Goal: Information Seeking & Learning: Learn about a topic

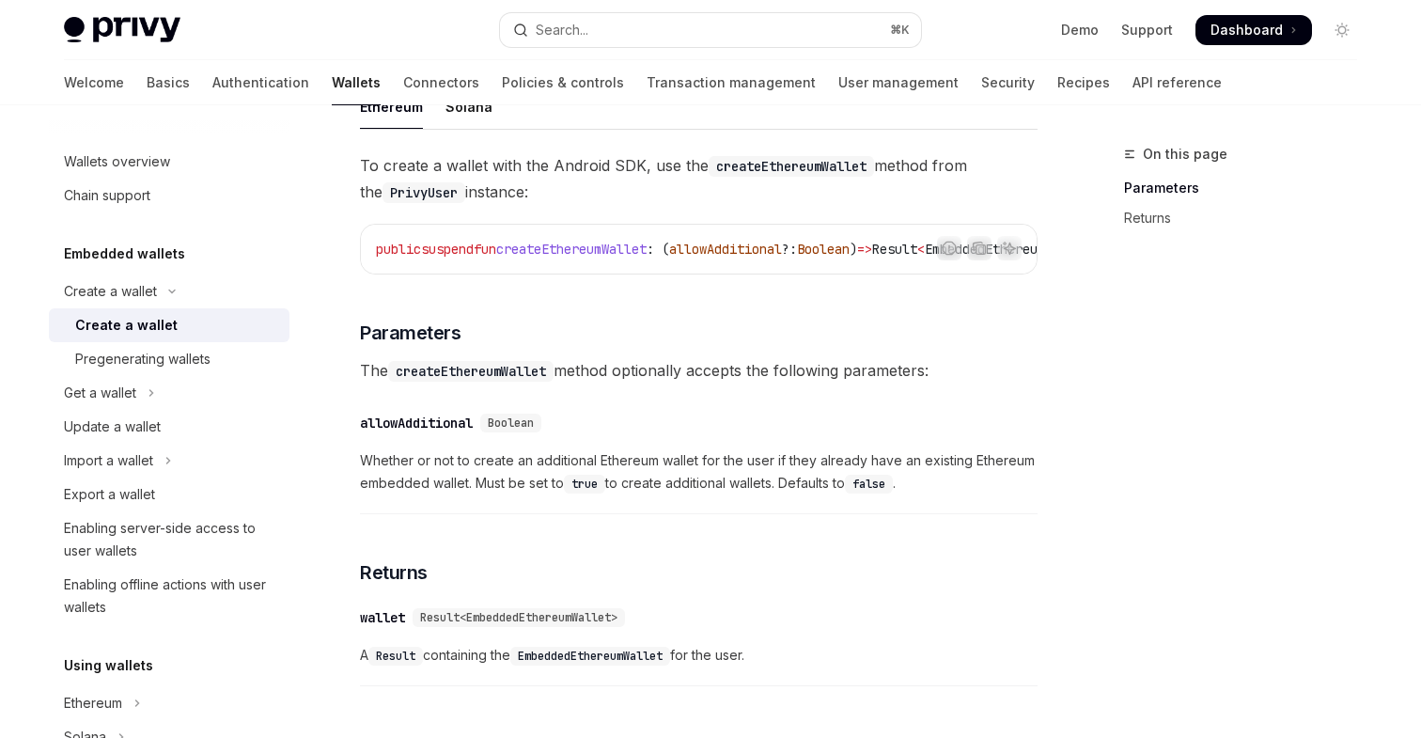
scroll to position [691, 0]
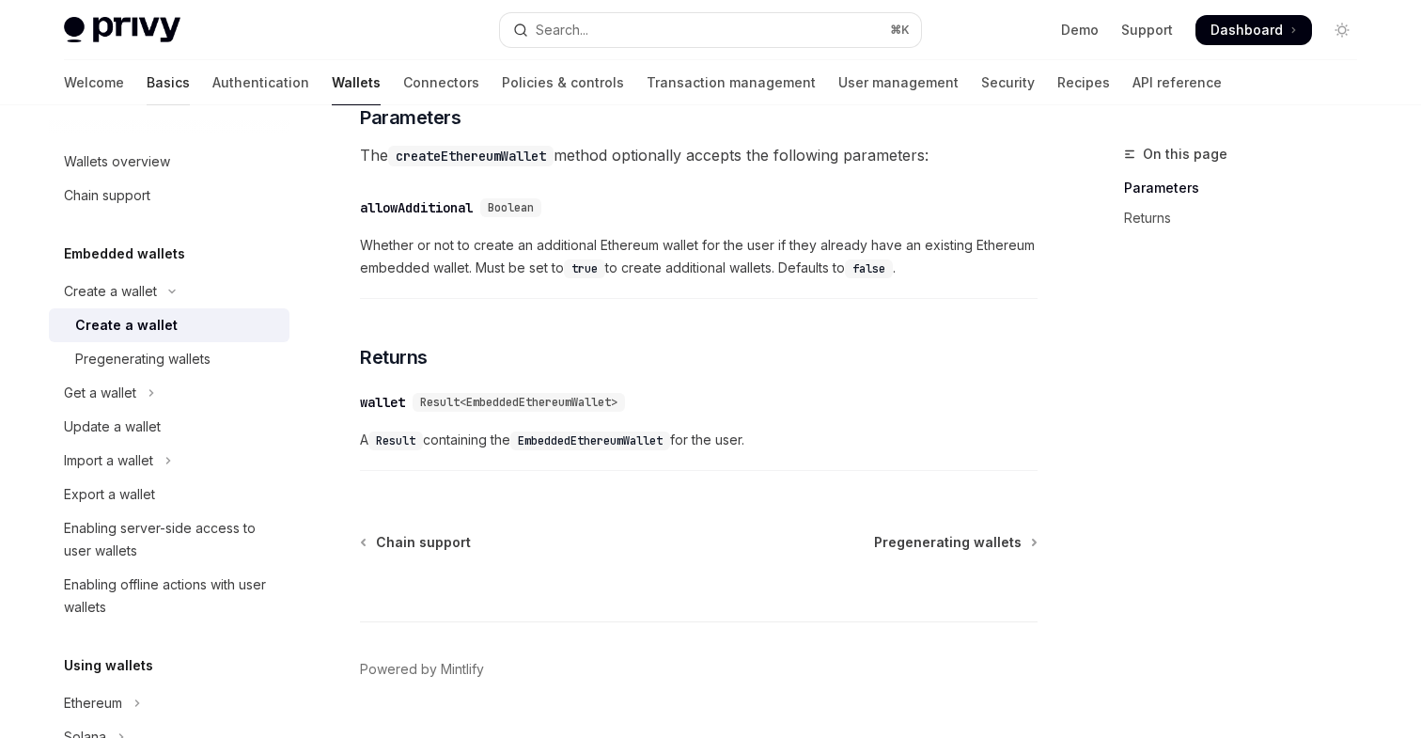
click at [147, 87] on link "Basics" at bounding box center [168, 82] width 43 height 45
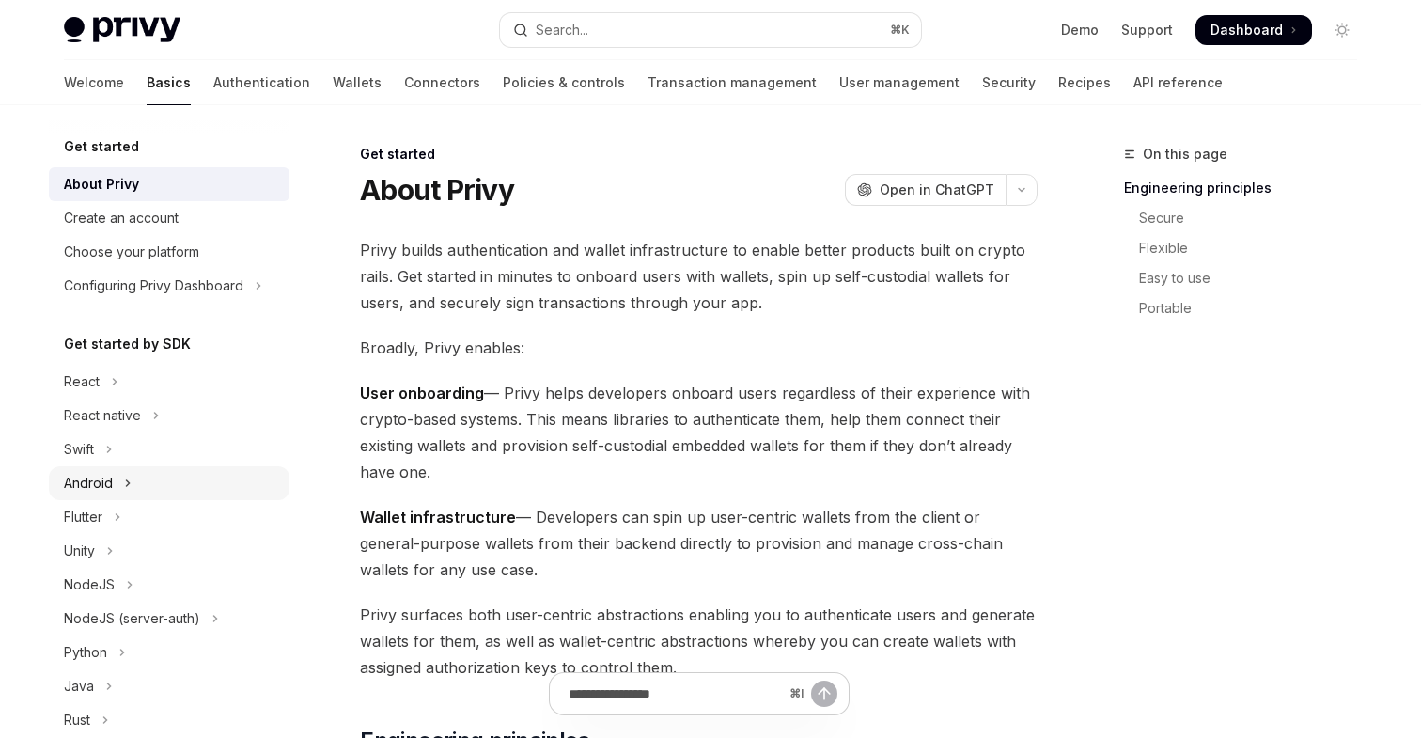
click at [124, 491] on icon "Toggle Android section" at bounding box center [128, 483] width 8 height 23
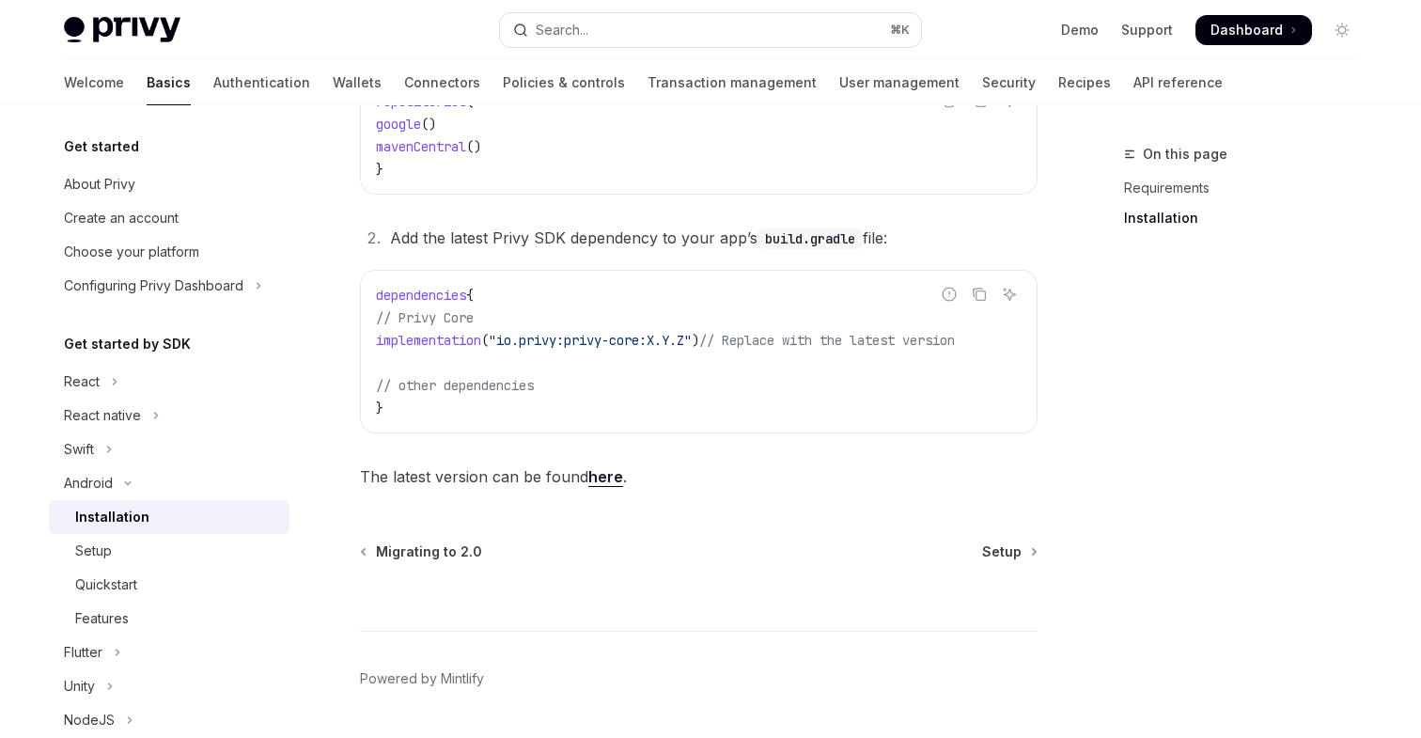
scroll to position [509, 0]
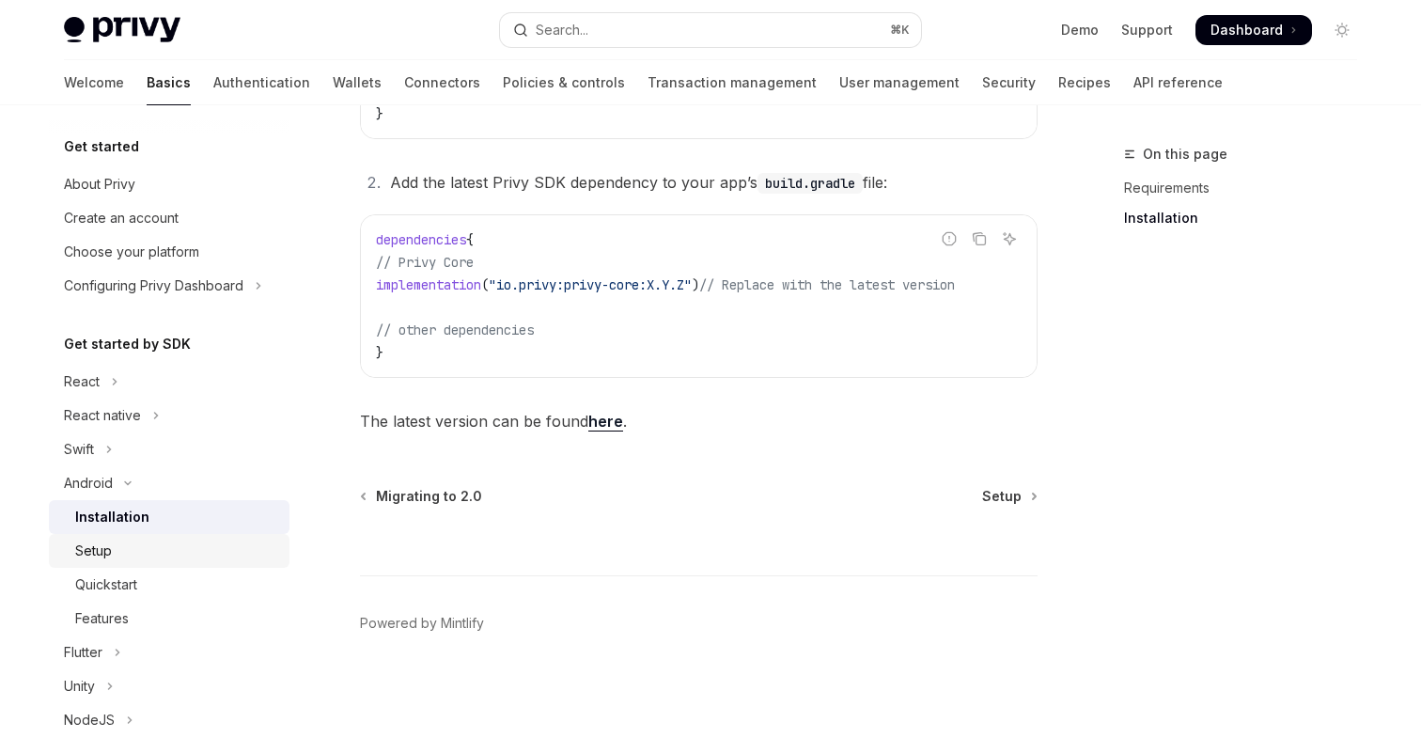
click at [145, 544] on div "Setup" at bounding box center [176, 551] width 203 height 23
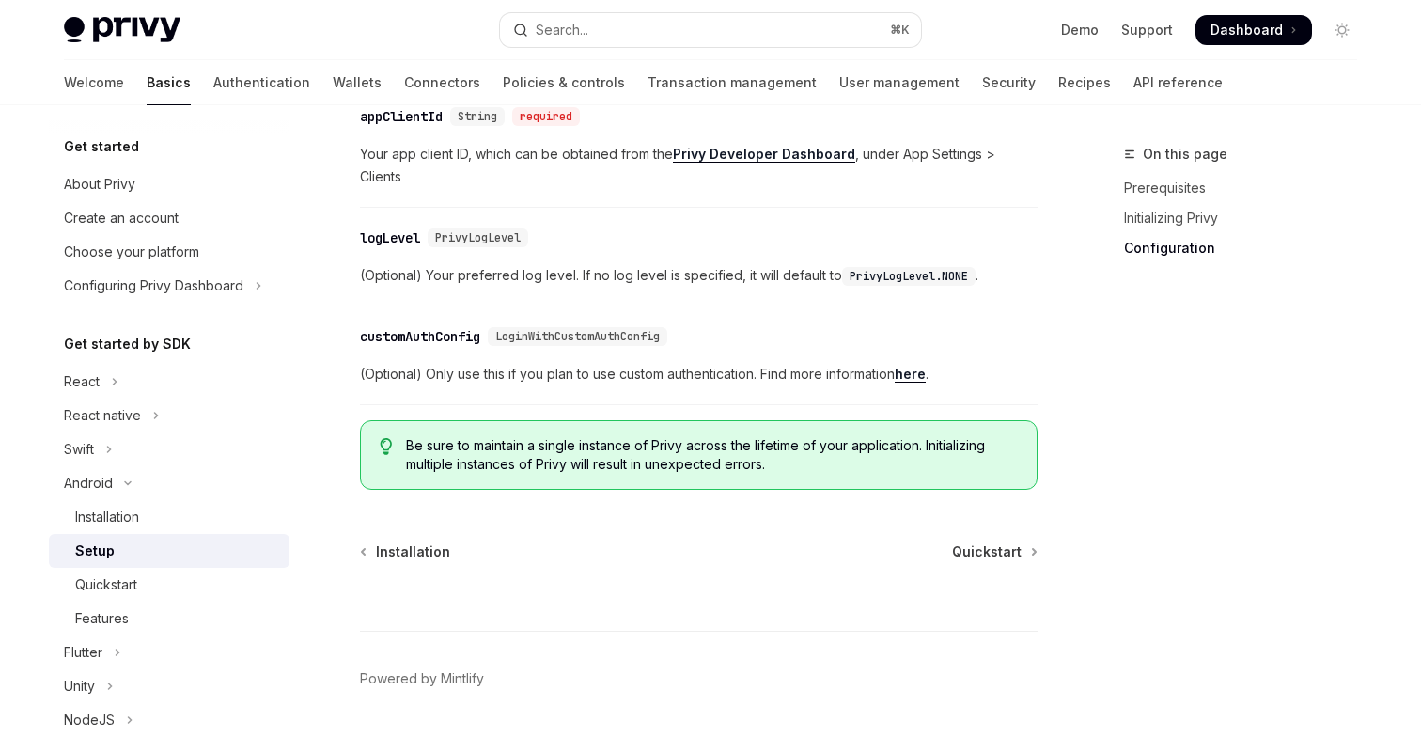
scroll to position [964, 0]
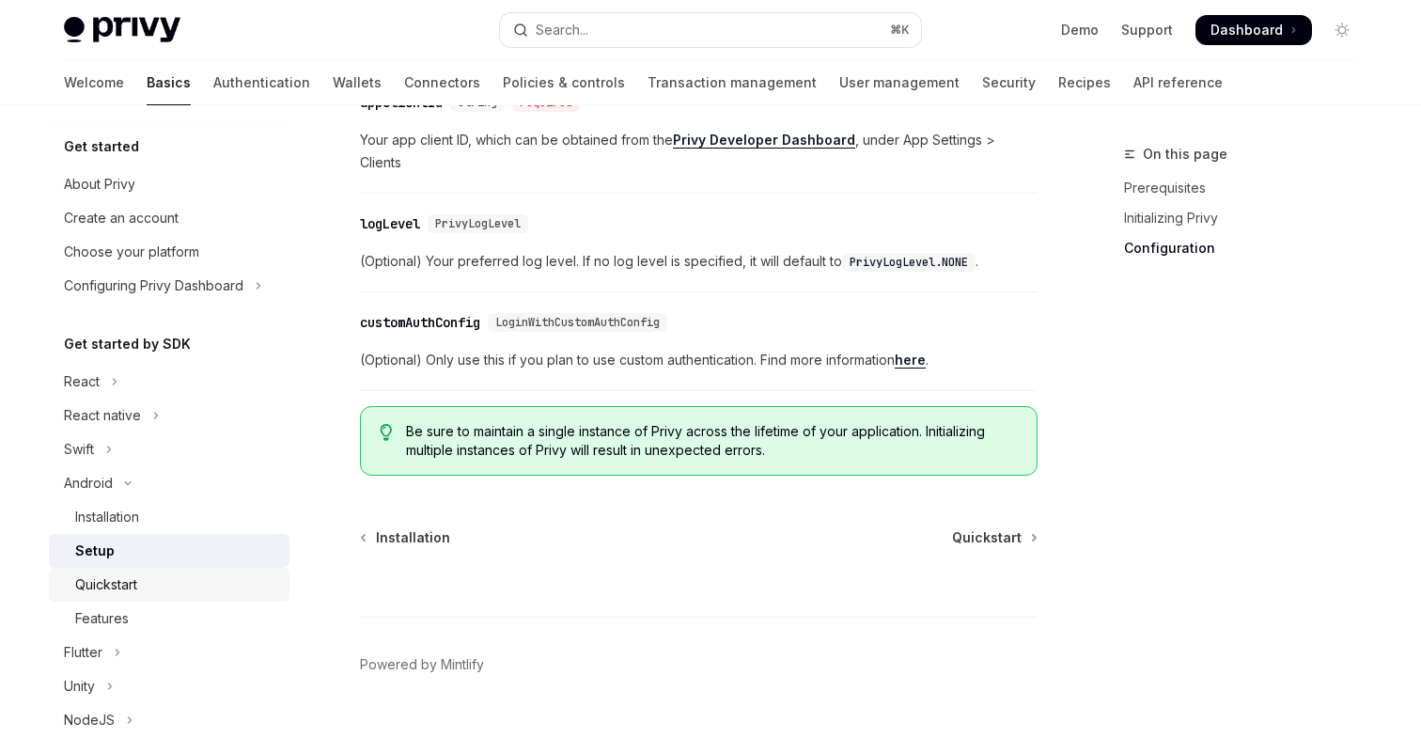
click at [120, 580] on div "Quickstart" at bounding box center [106, 584] width 62 height 23
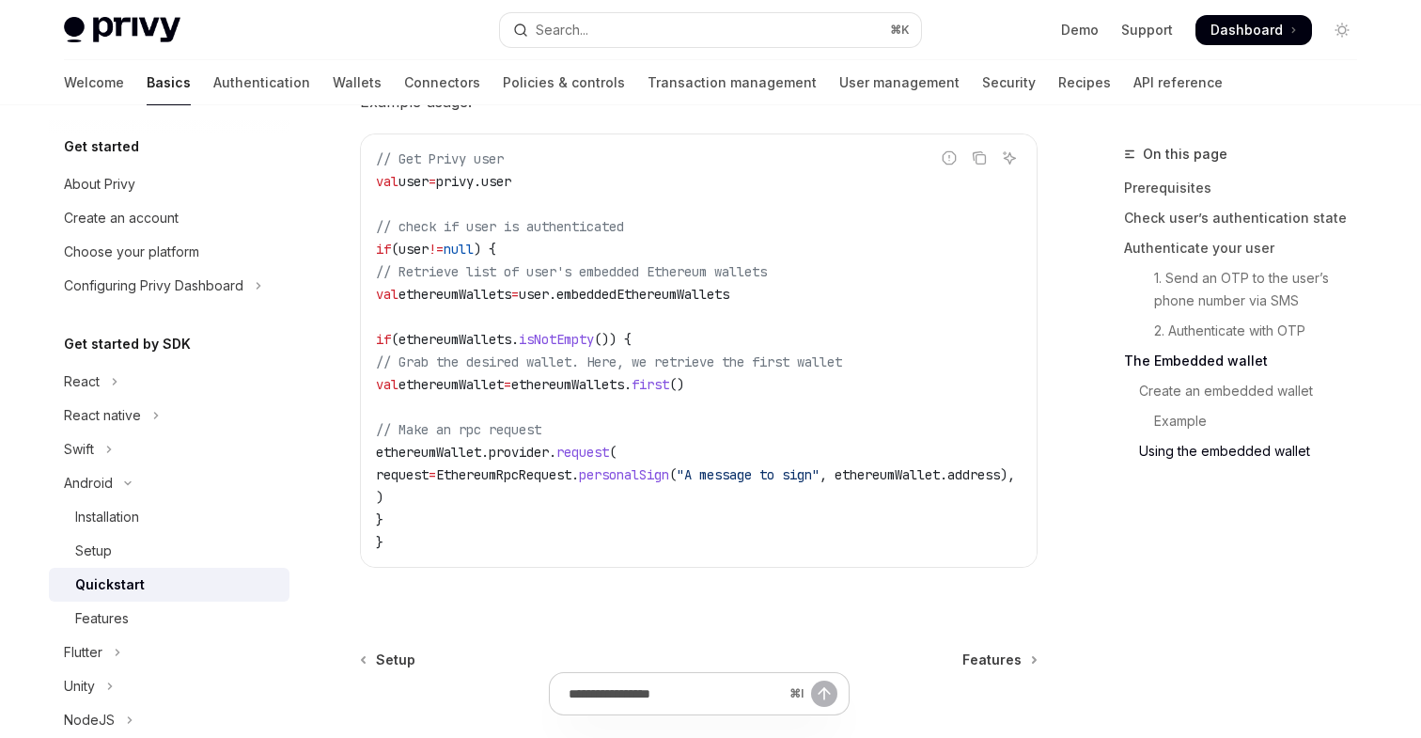
scroll to position [4327, 0]
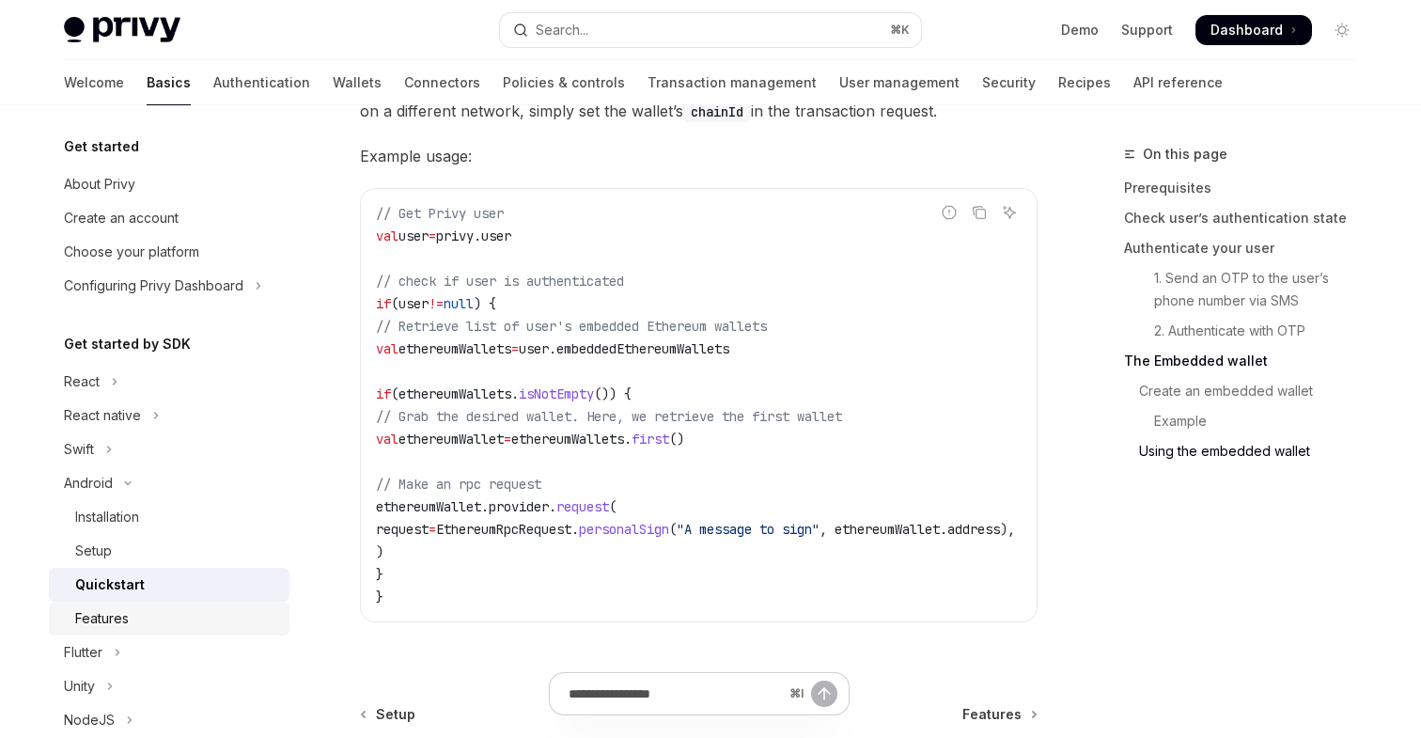
click at [136, 616] on div "Features" at bounding box center [176, 618] width 203 height 23
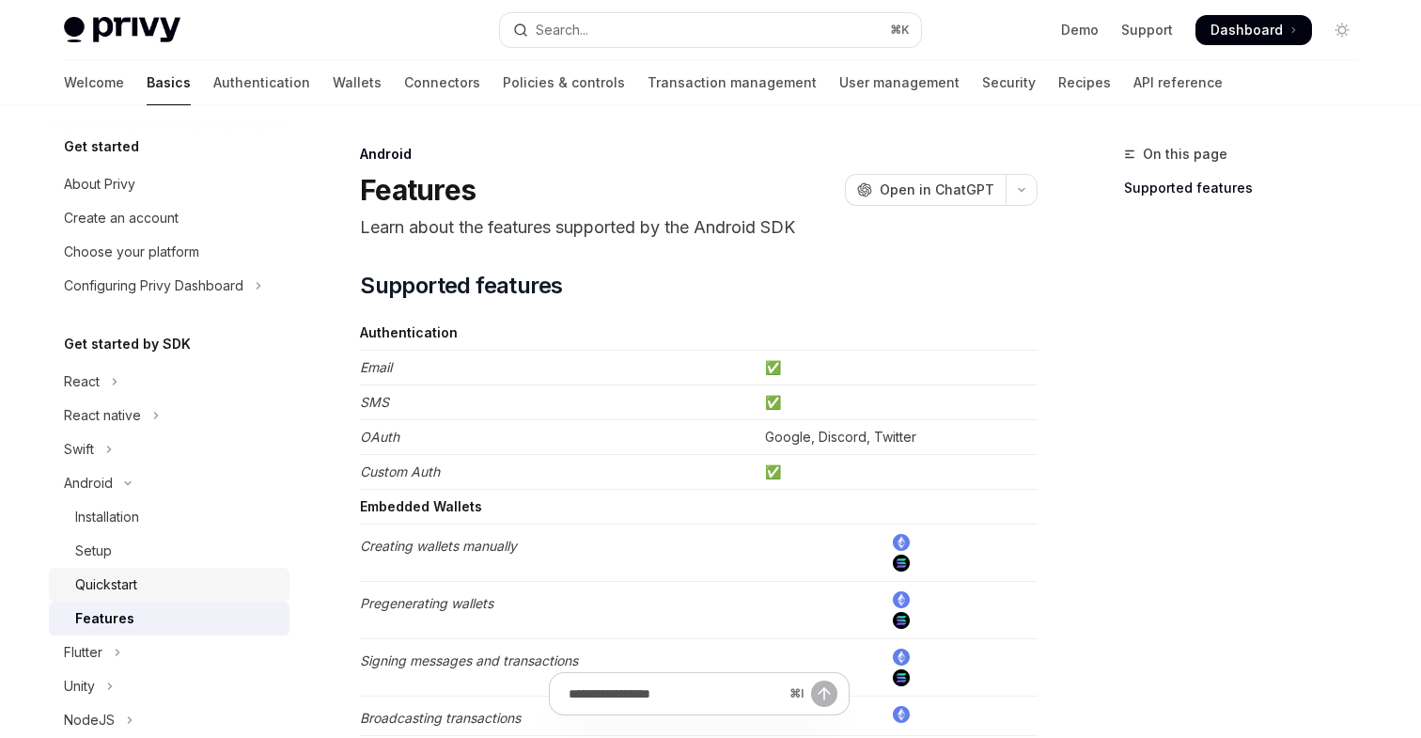
click at [106, 578] on div "Quickstart" at bounding box center [106, 584] width 62 height 23
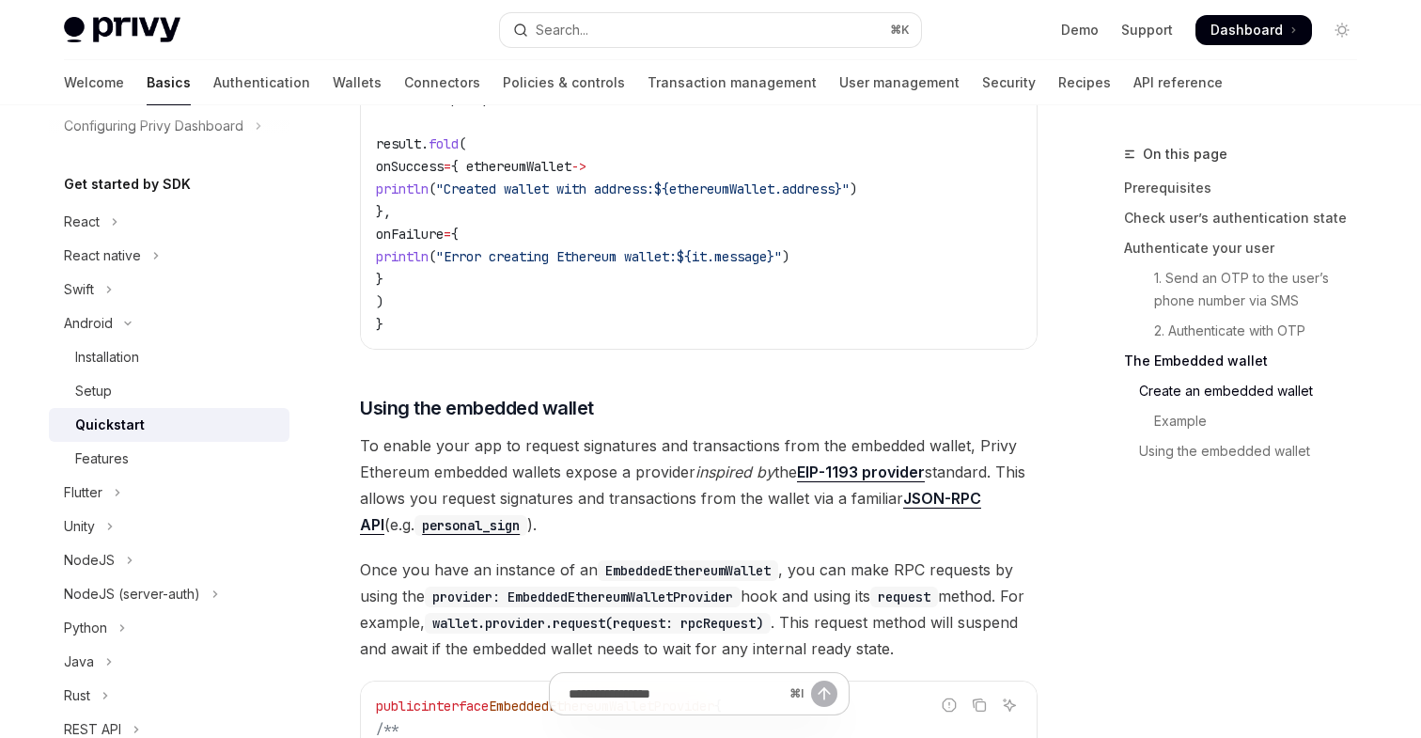
scroll to position [3399, 0]
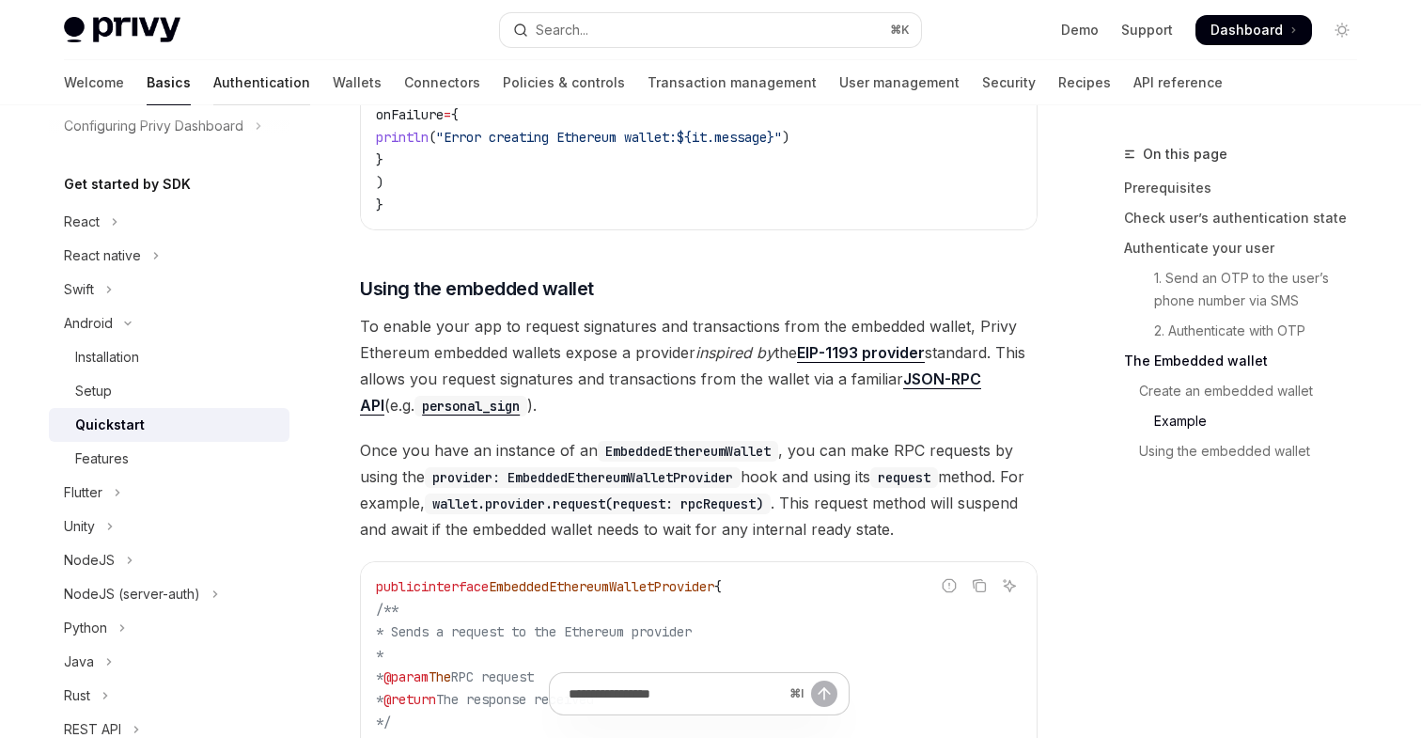
click at [213, 97] on link "Authentication" at bounding box center [261, 82] width 97 height 45
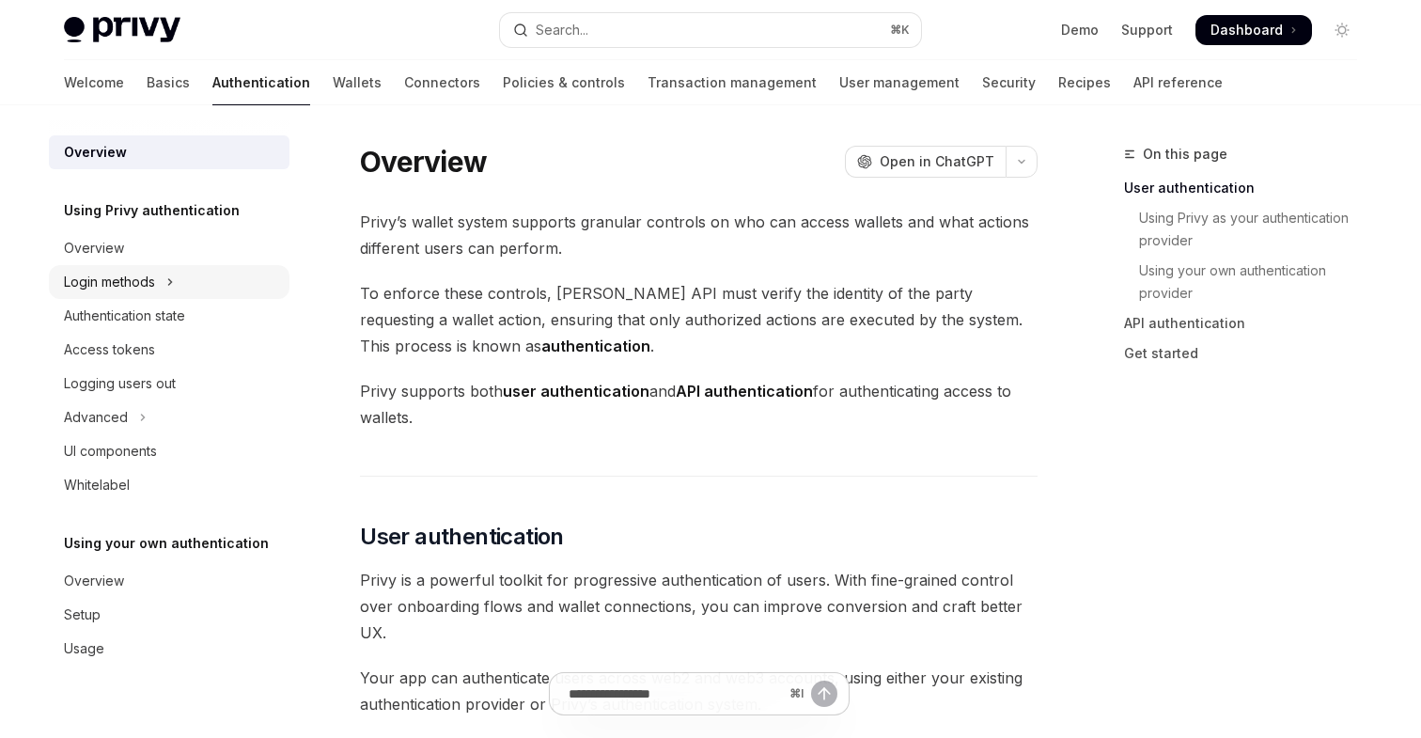
click at [132, 285] on div "Login methods" at bounding box center [109, 282] width 91 height 23
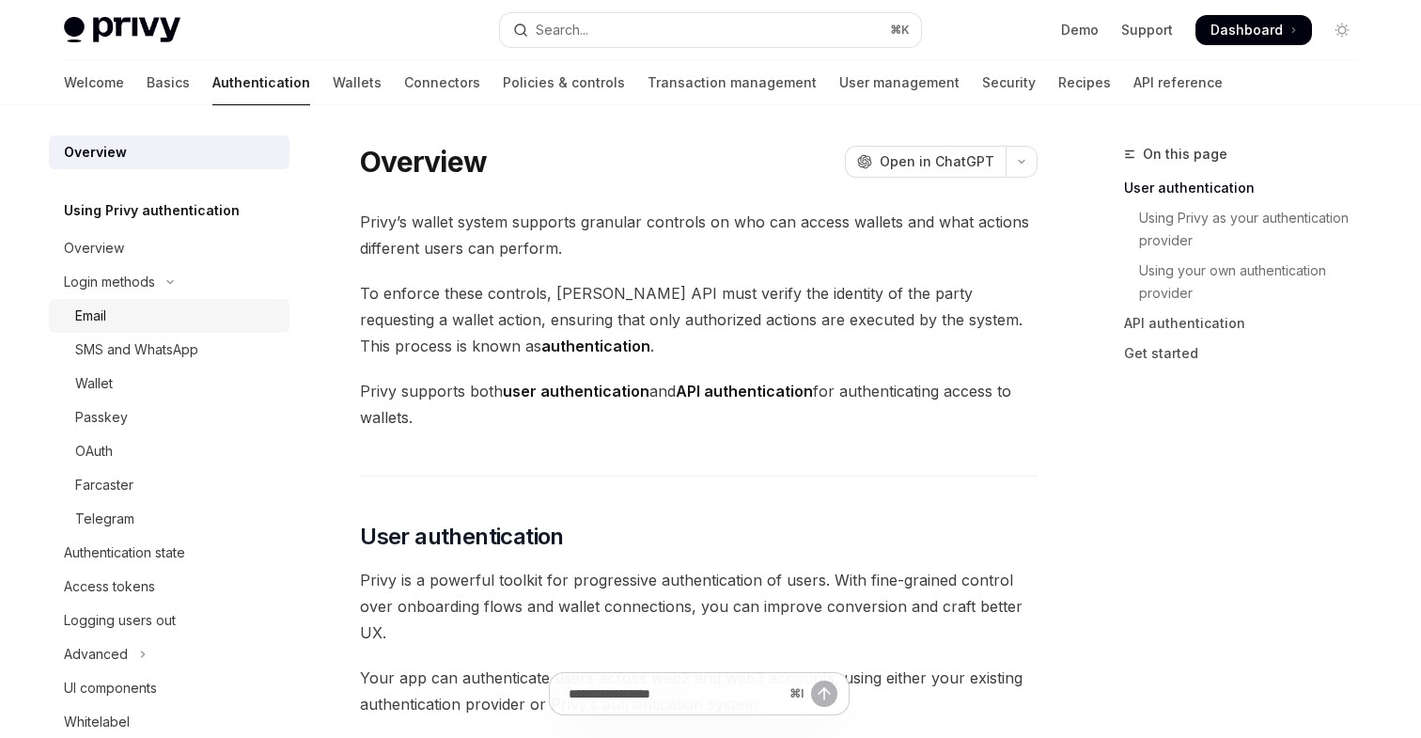
click at [103, 326] on div "Email" at bounding box center [90, 316] width 31 height 23
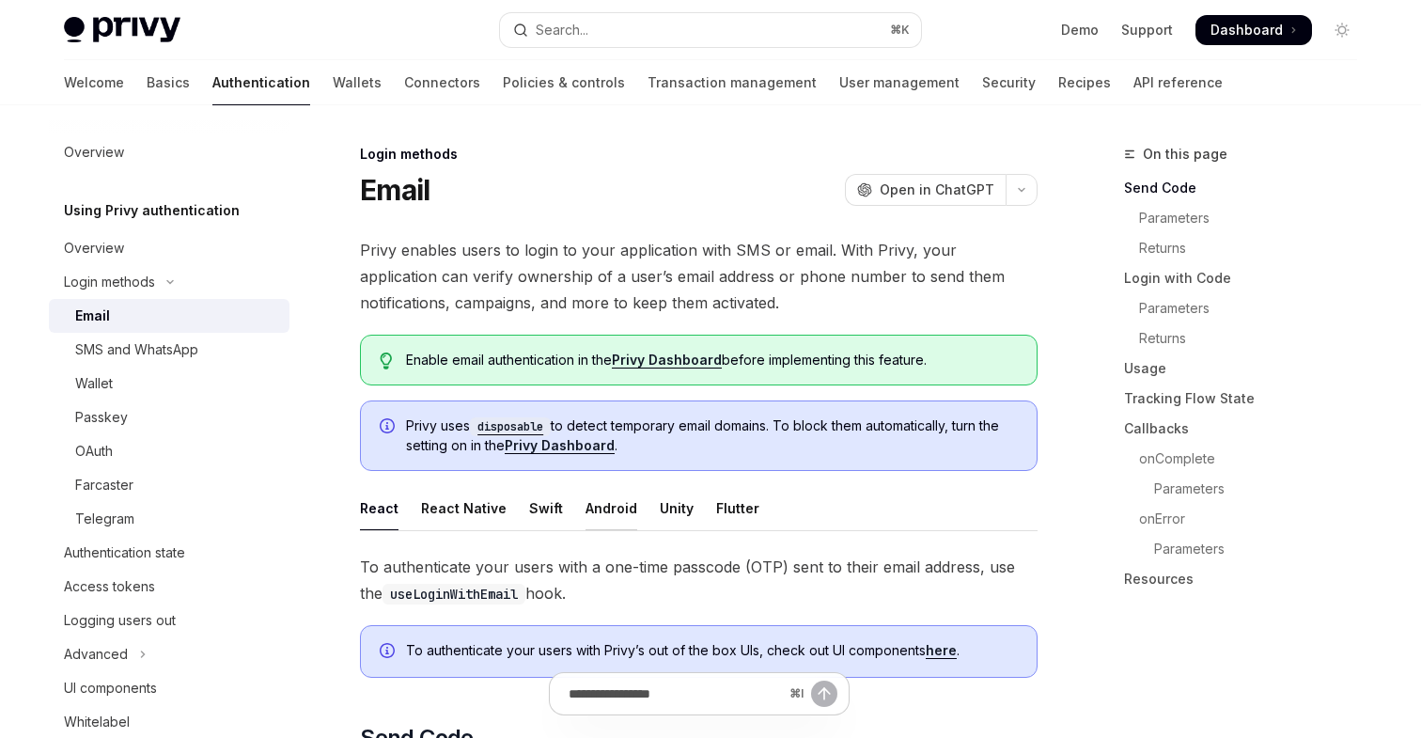
click at [612, 518] on div "Android" at bounding box center [612, 508] width 52 height 44
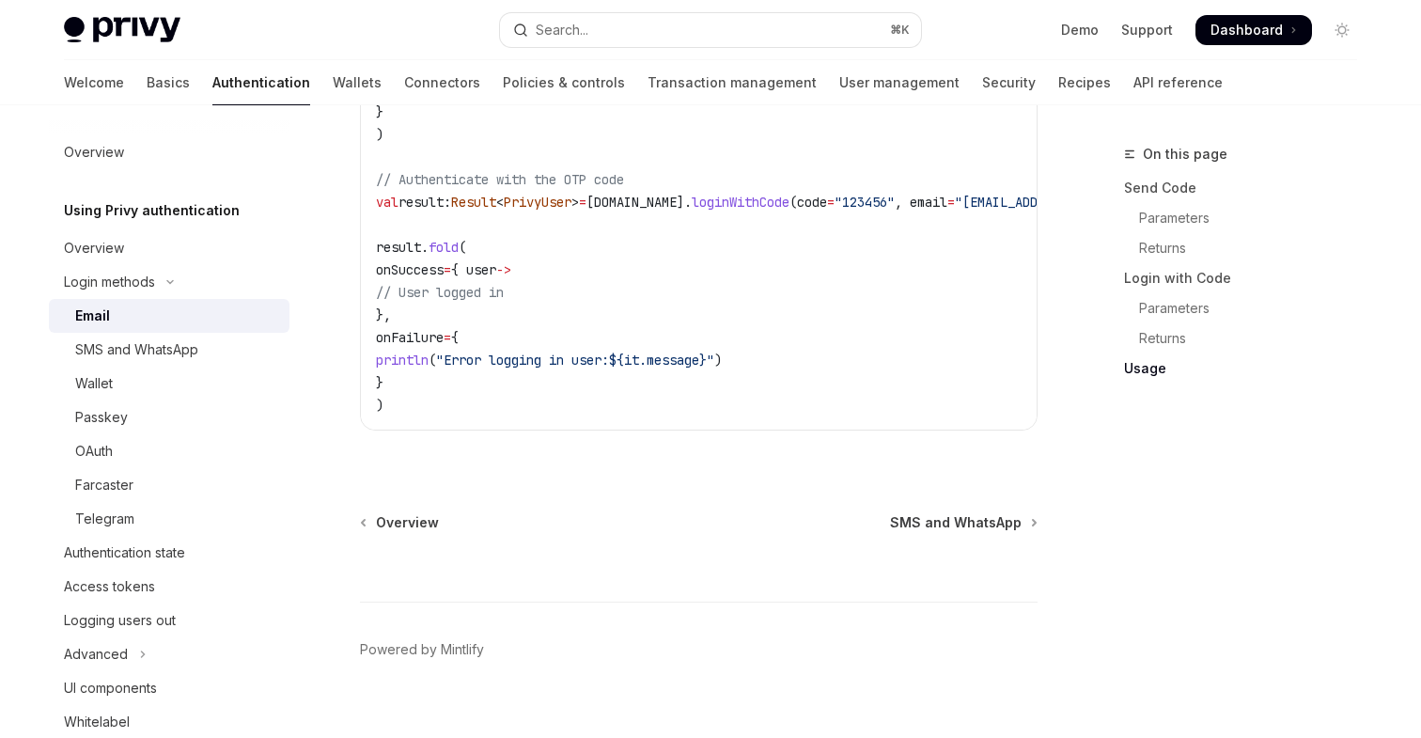
scroll to position [1945, 0]
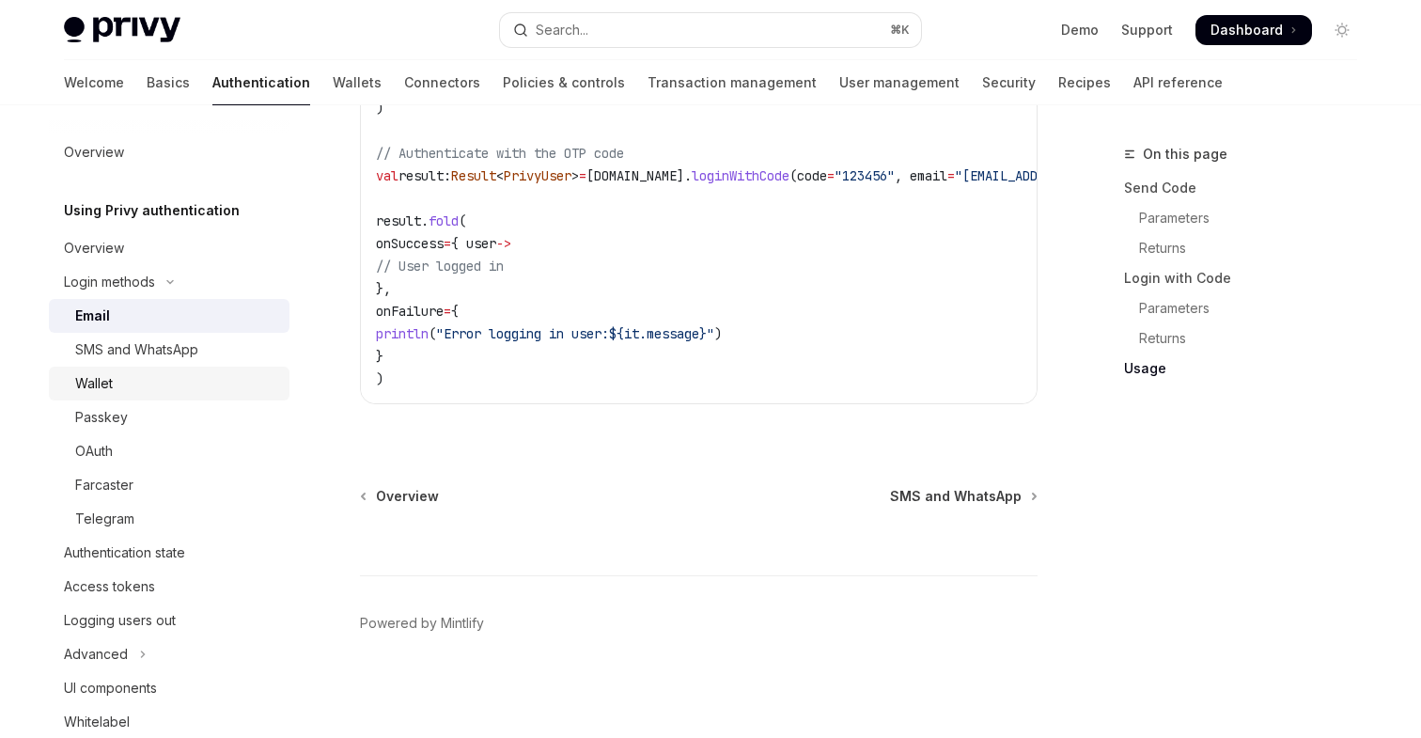
click at [130, 385] on div "Wallet" at bounding box center [176, 383] width 203 height 23
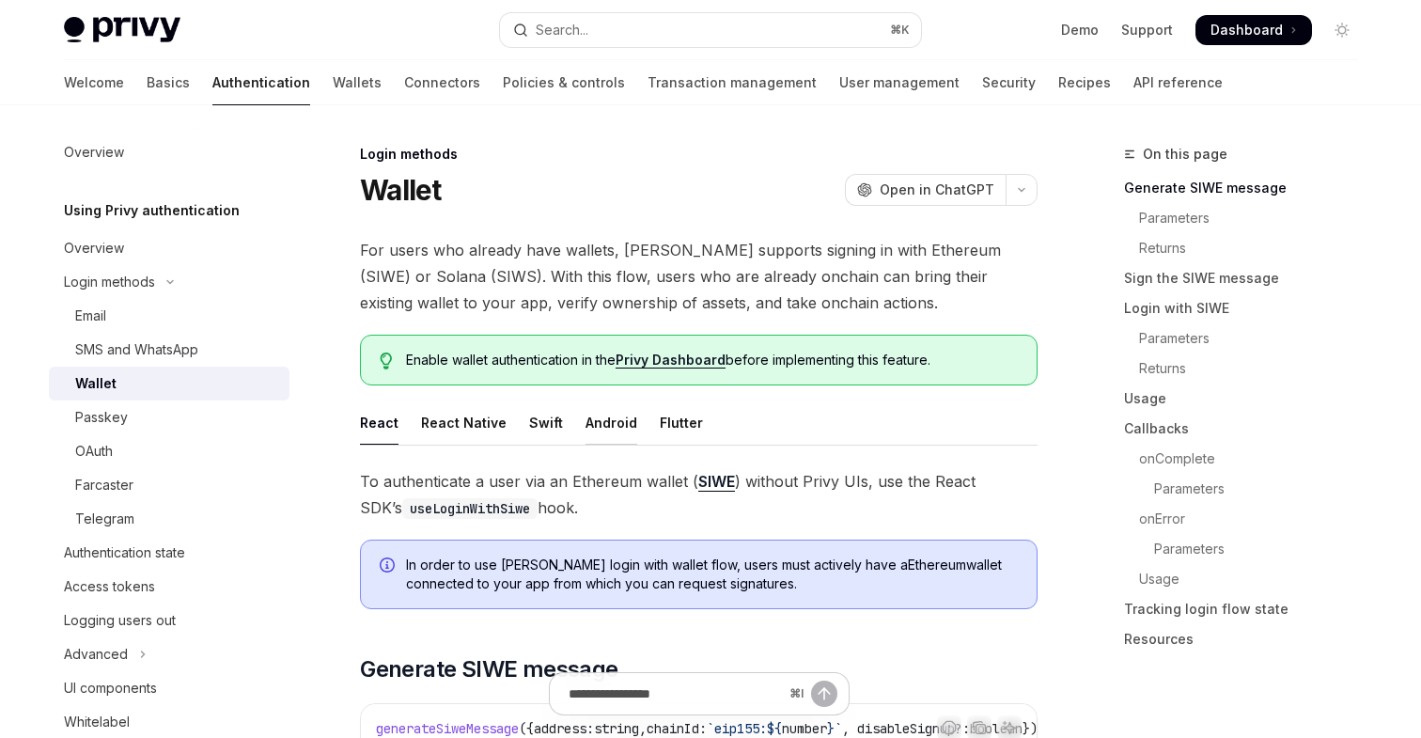
click at [600, 428] on div "Android" at bounding box center [612, 422] width 52 height 44
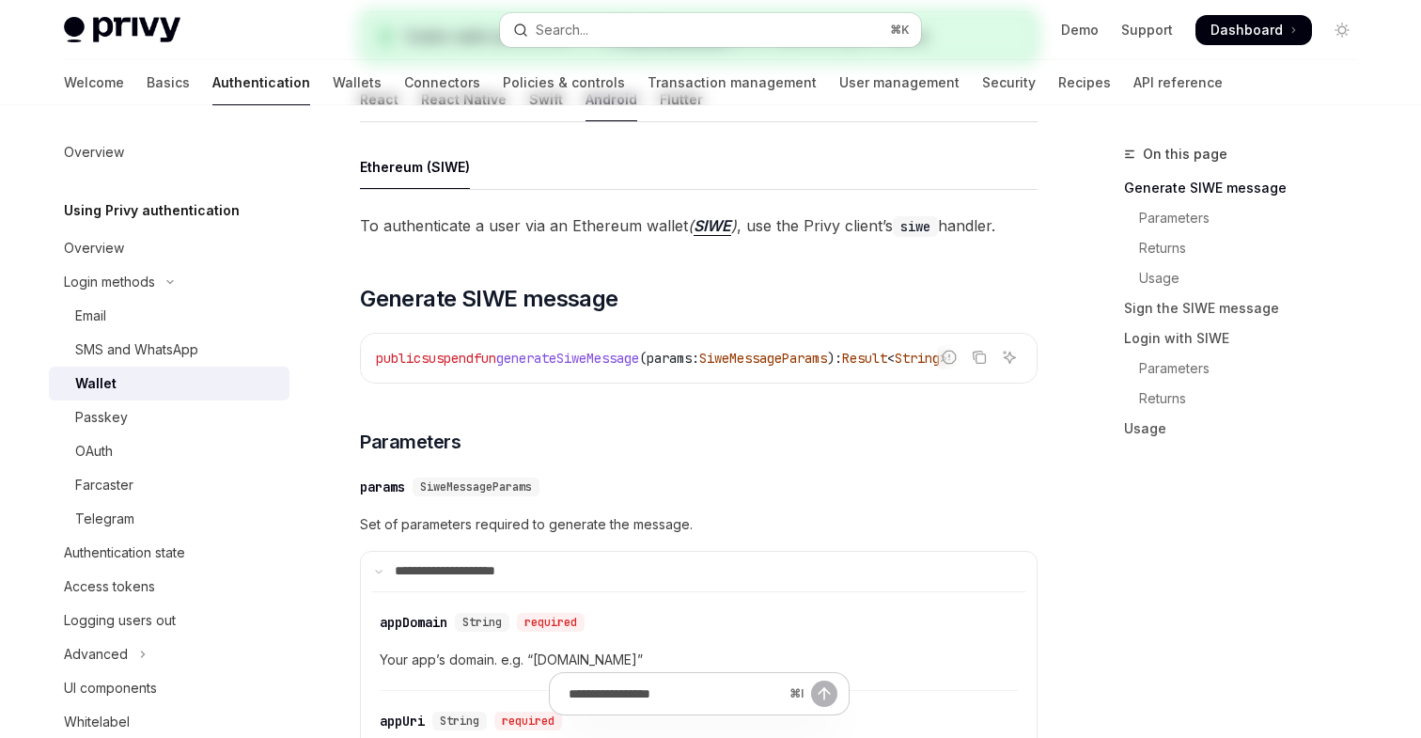
scroll to position [339, 0]
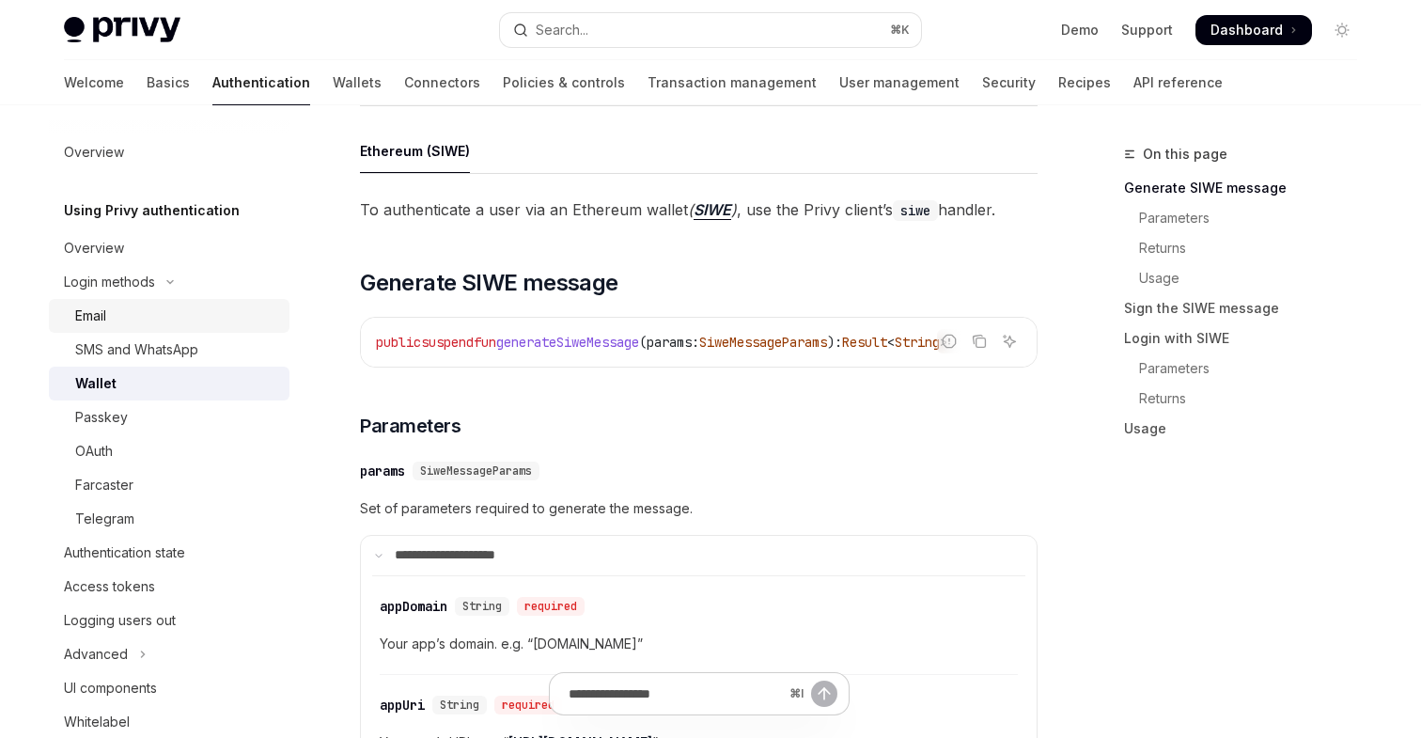
click at [134, 305] on div "Email" at bounding box center [176, 316] width 203 height 23
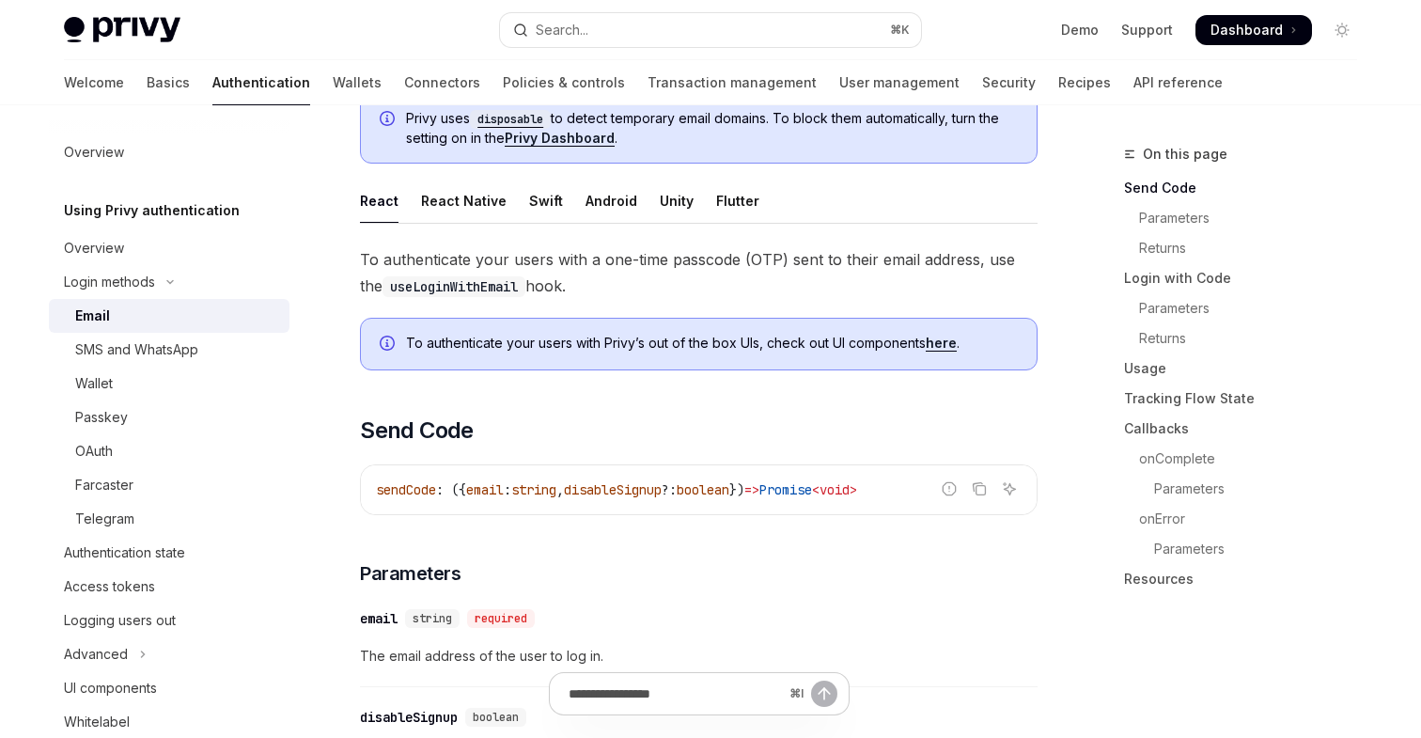
scroll to position [340, 0]
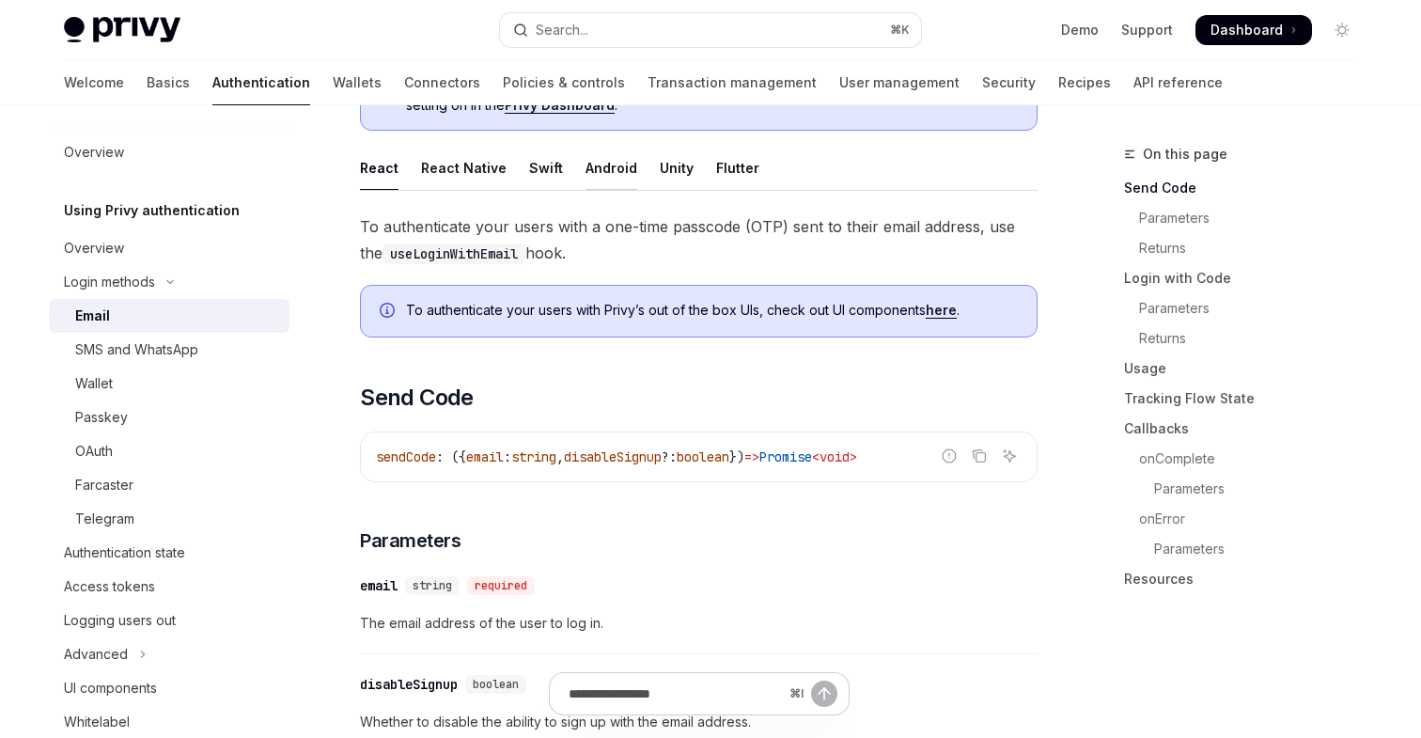
click at [602, 167] on div "Android" at bounding box center [612, 168] width 52 height 44
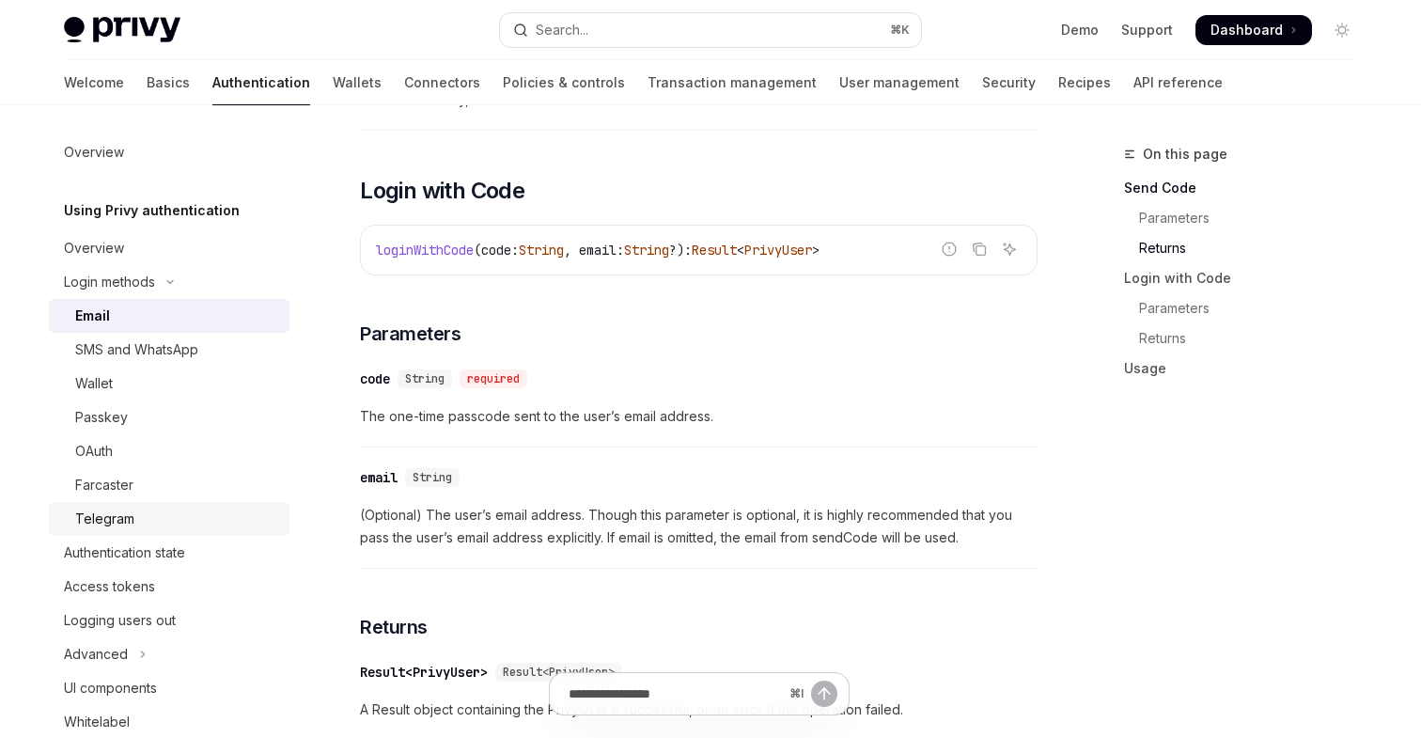
scroll to position [33, 0]
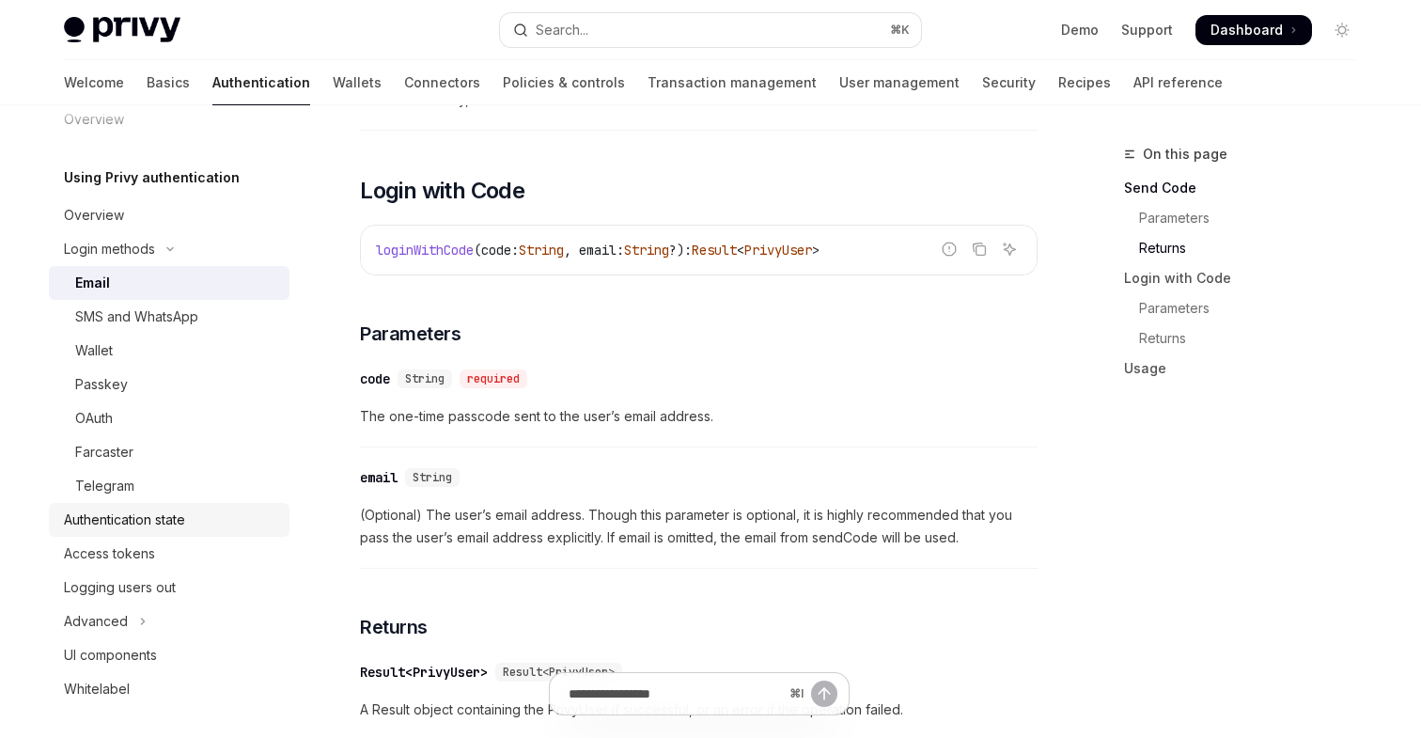
click at [181, 521] on div "Authentication state" at bounding box center [124, 520] width 121 height 23
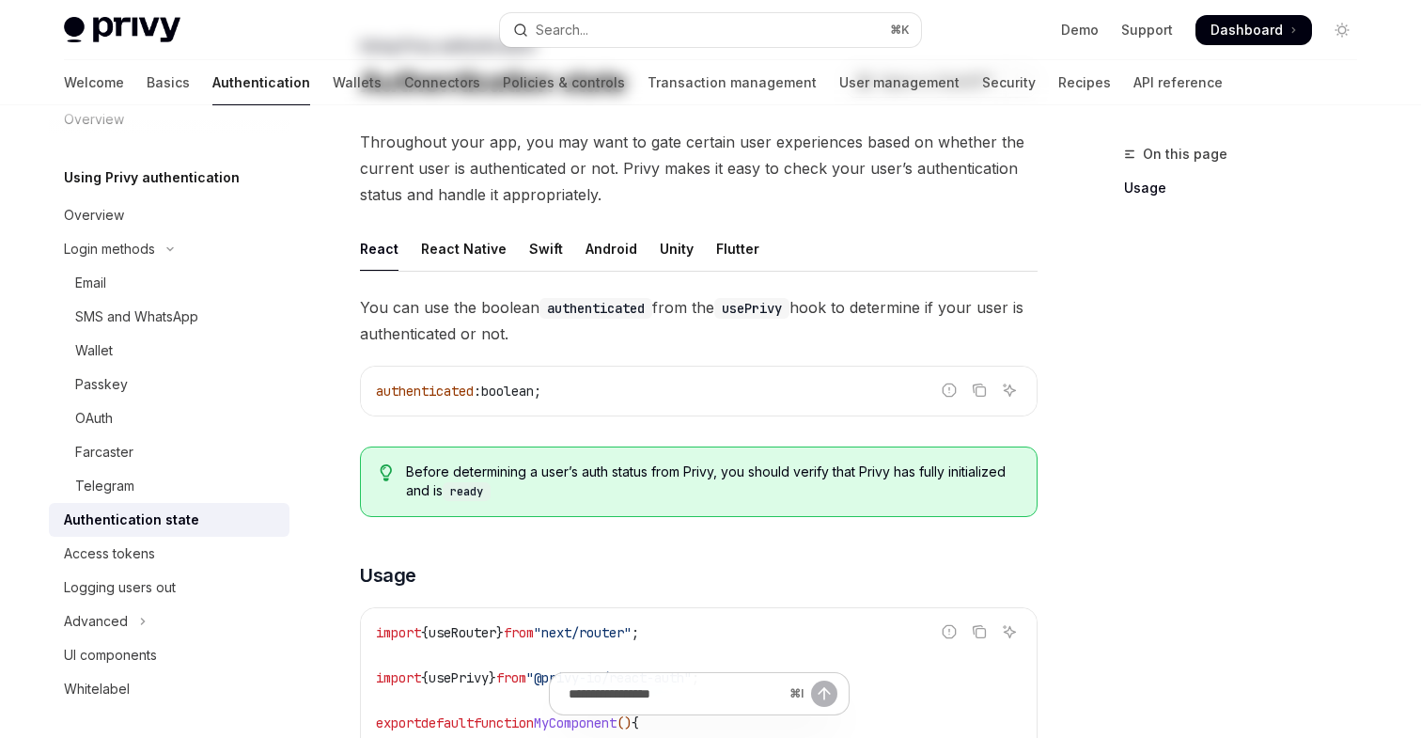
scroll to position [164, 0]
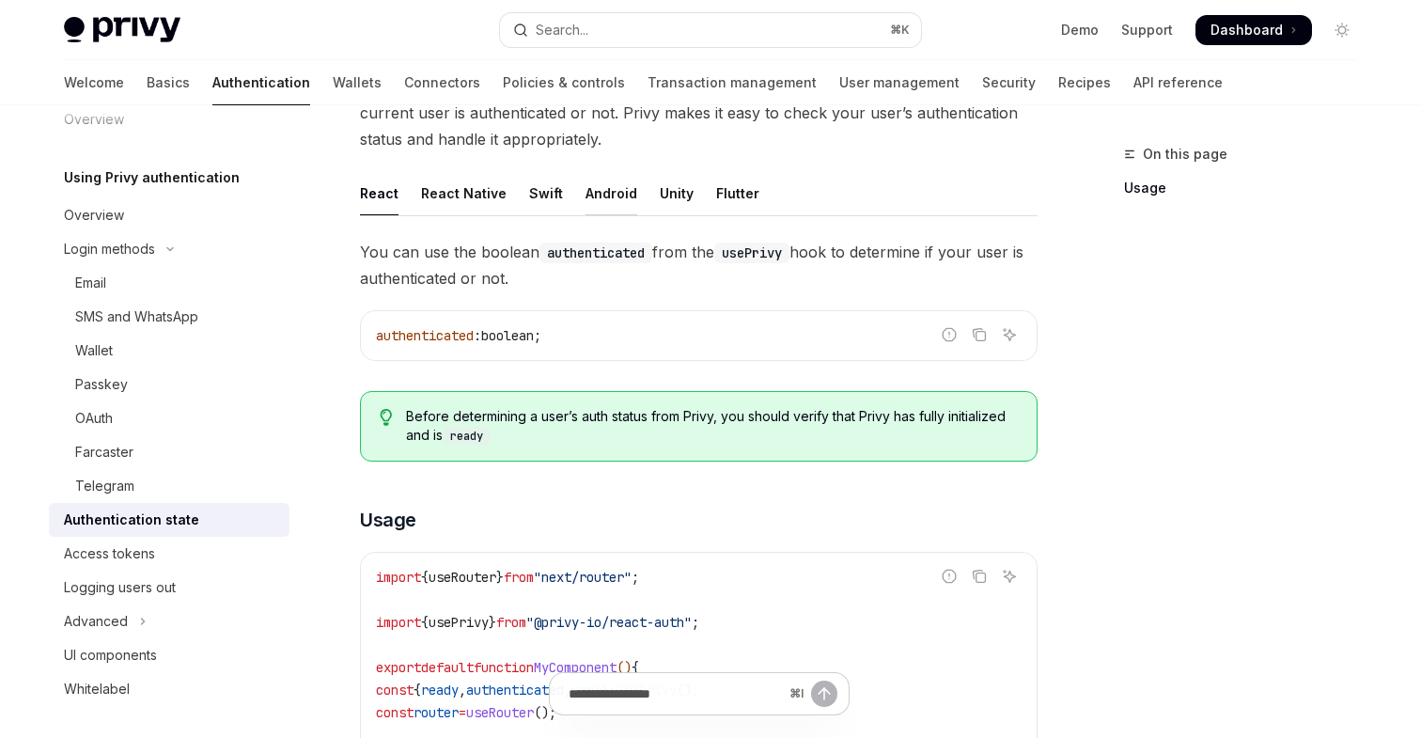
click at [600, 194] on div "Android" at bounding box center [612, 193] width 52 height 44
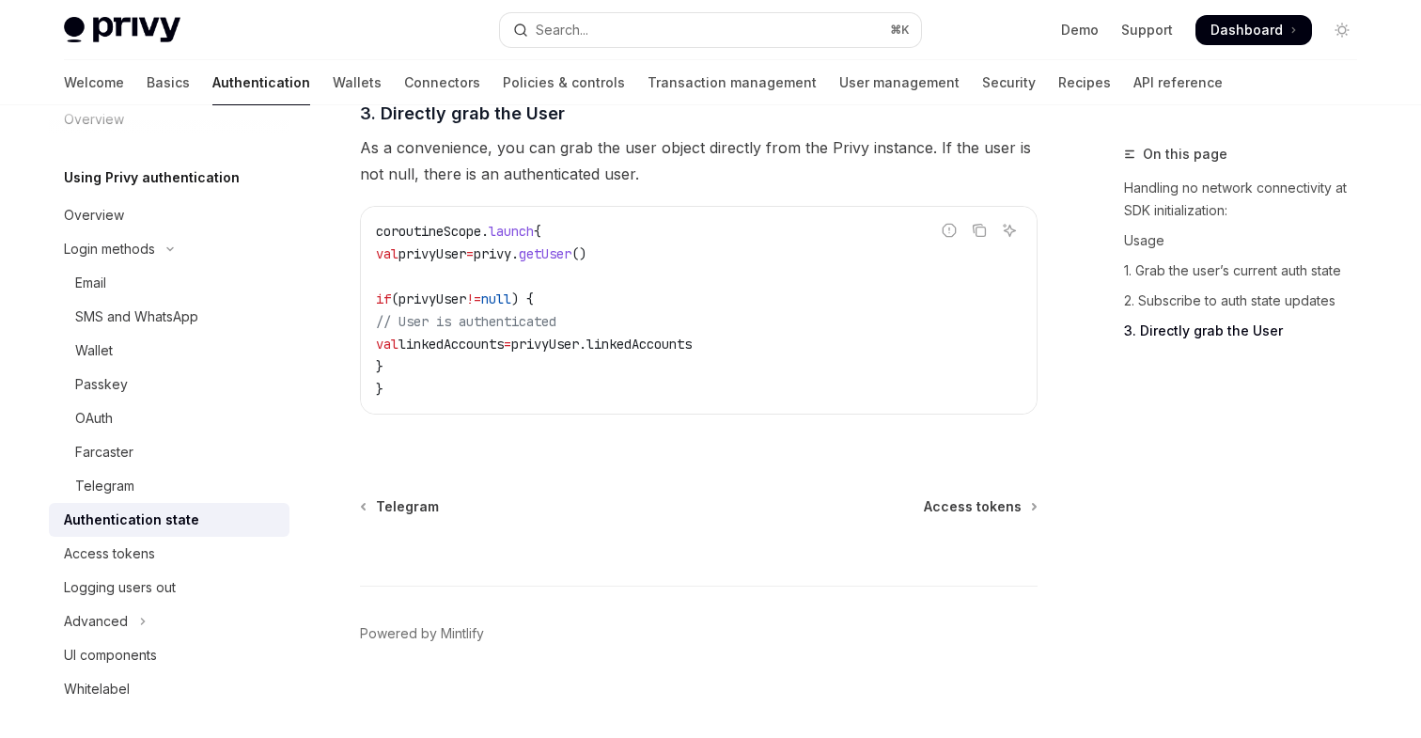
scroll to position [2236, 0]
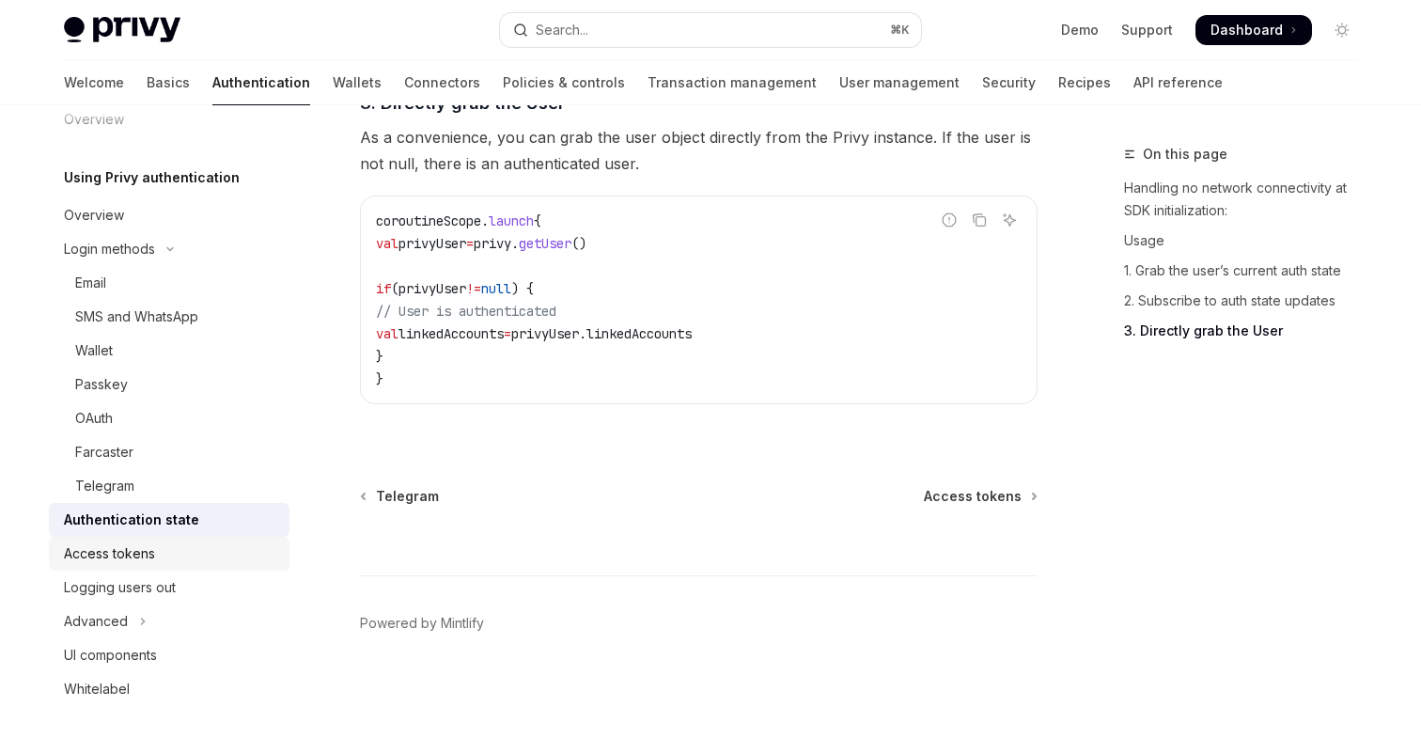
click at [123, 555] on div "Access tokens" at bounding box center [109, 553] width 91 height 23
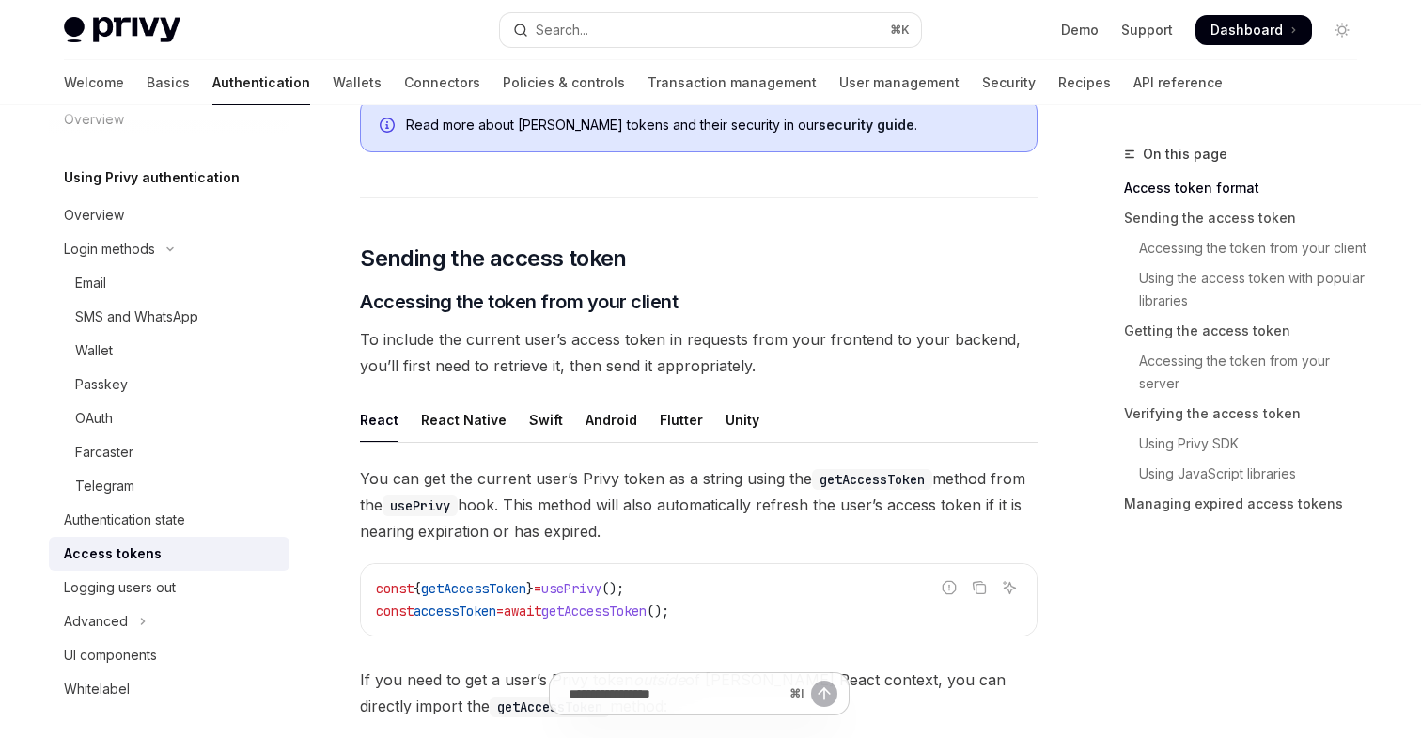
scroll to position [632, 0]
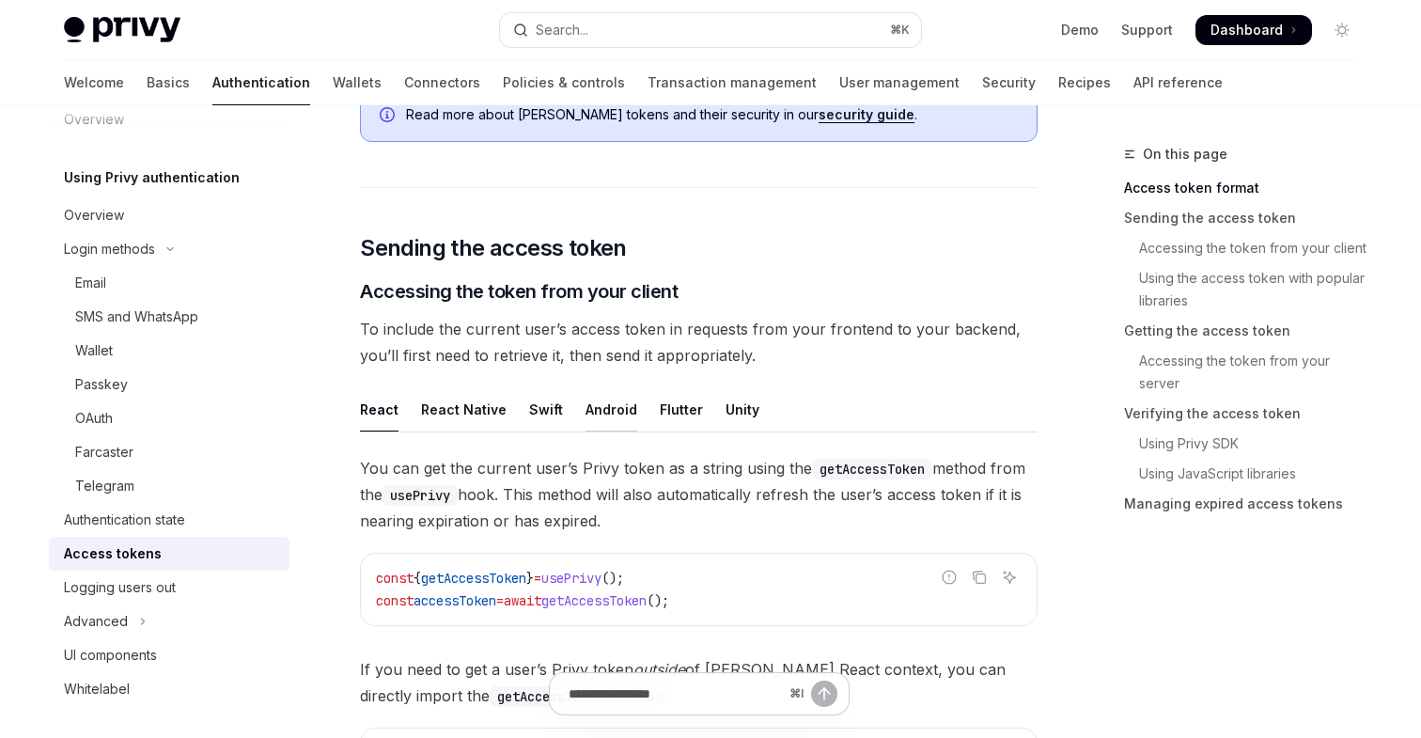
click at [593, 415] on div "Android" at bounding box center [612, 409] width 52 height 44
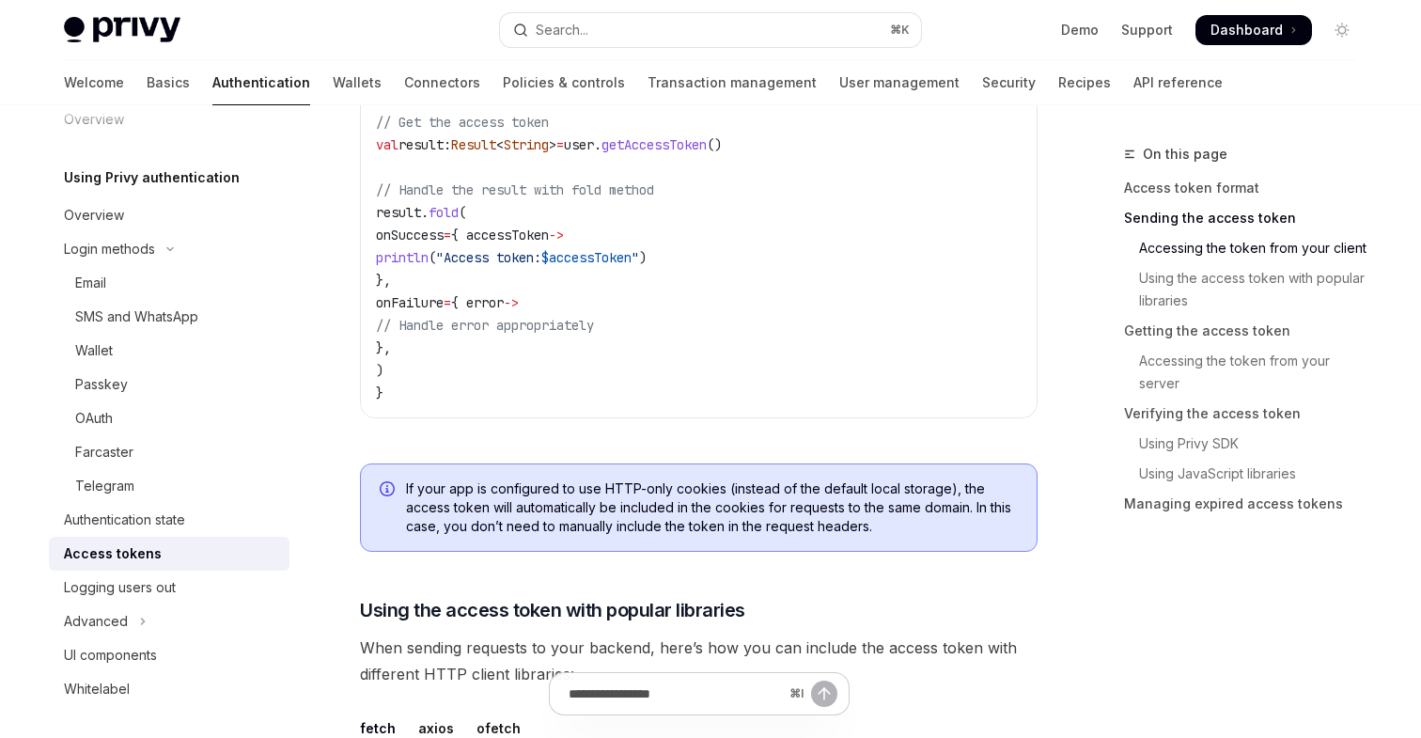
scroll to position [1162, 0]
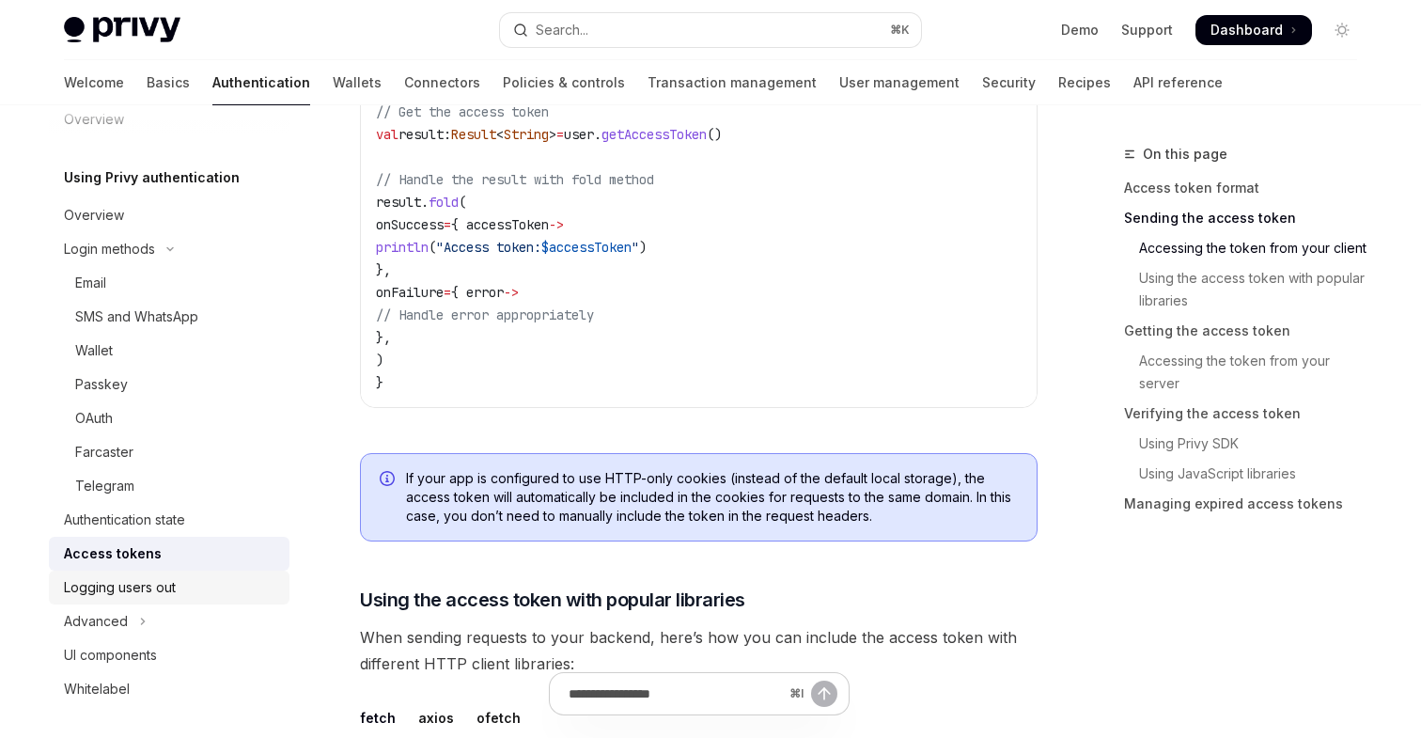
click at [180, 588] on div "Logging users out" at bounding box center [171, 587] width 214 height 23
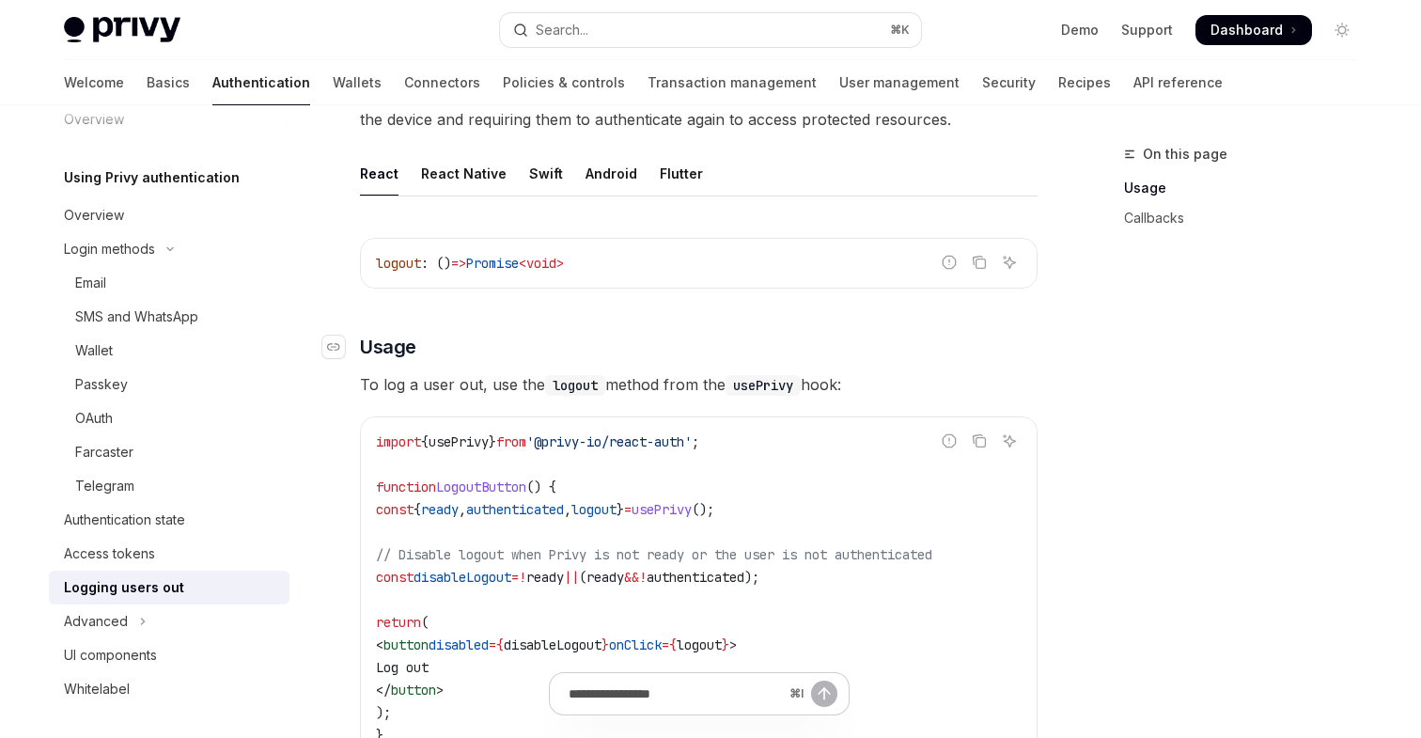
scroll to position [90, 0]
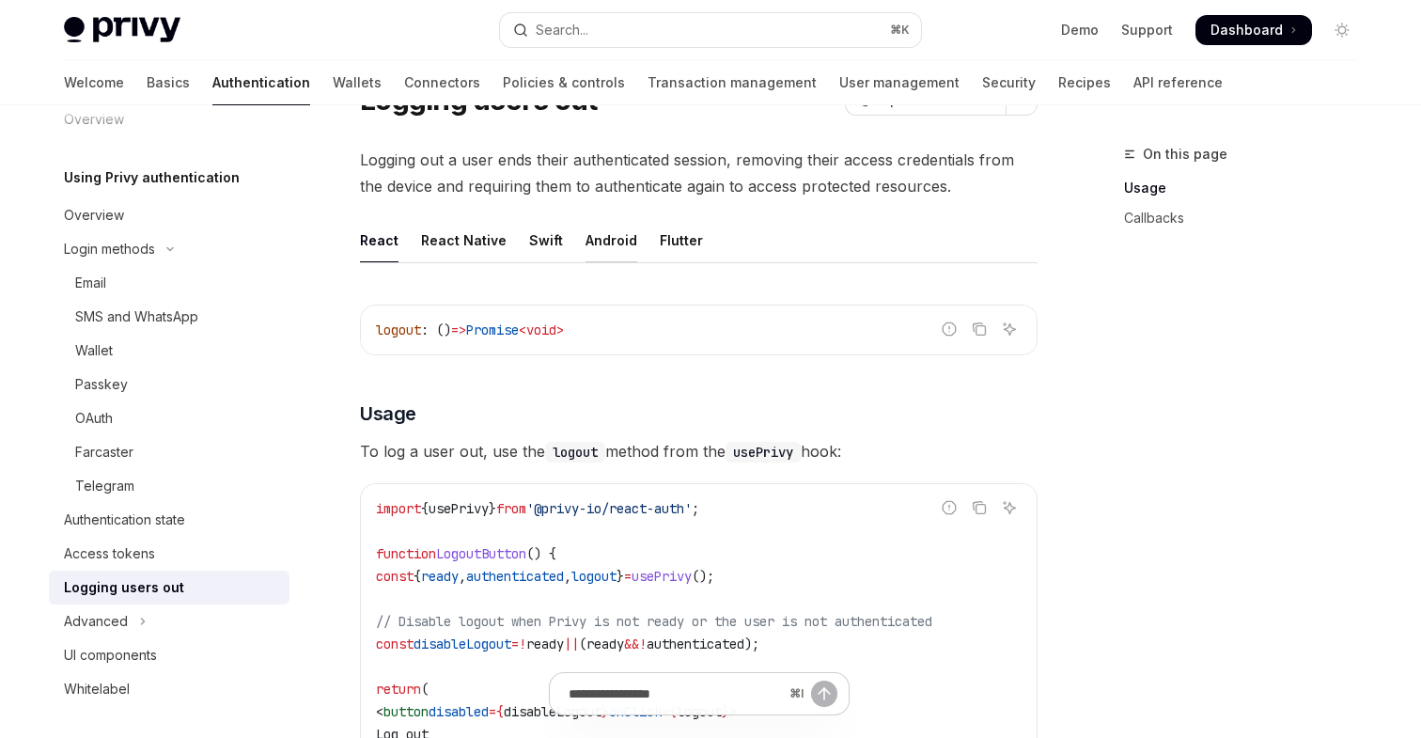
click at [617, 243] on div "Android" at bounding box center [612, 240] width 52 height 44
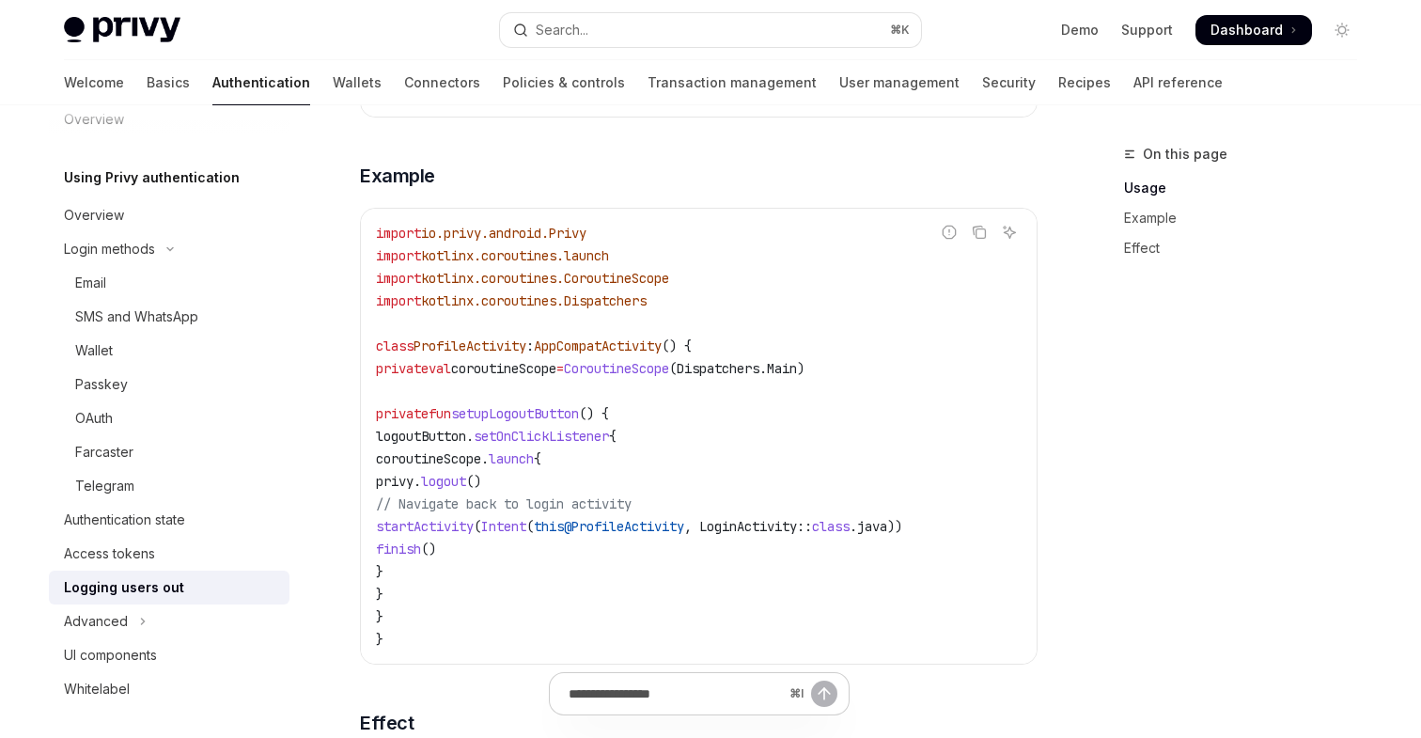
scroll to position [607, 0]
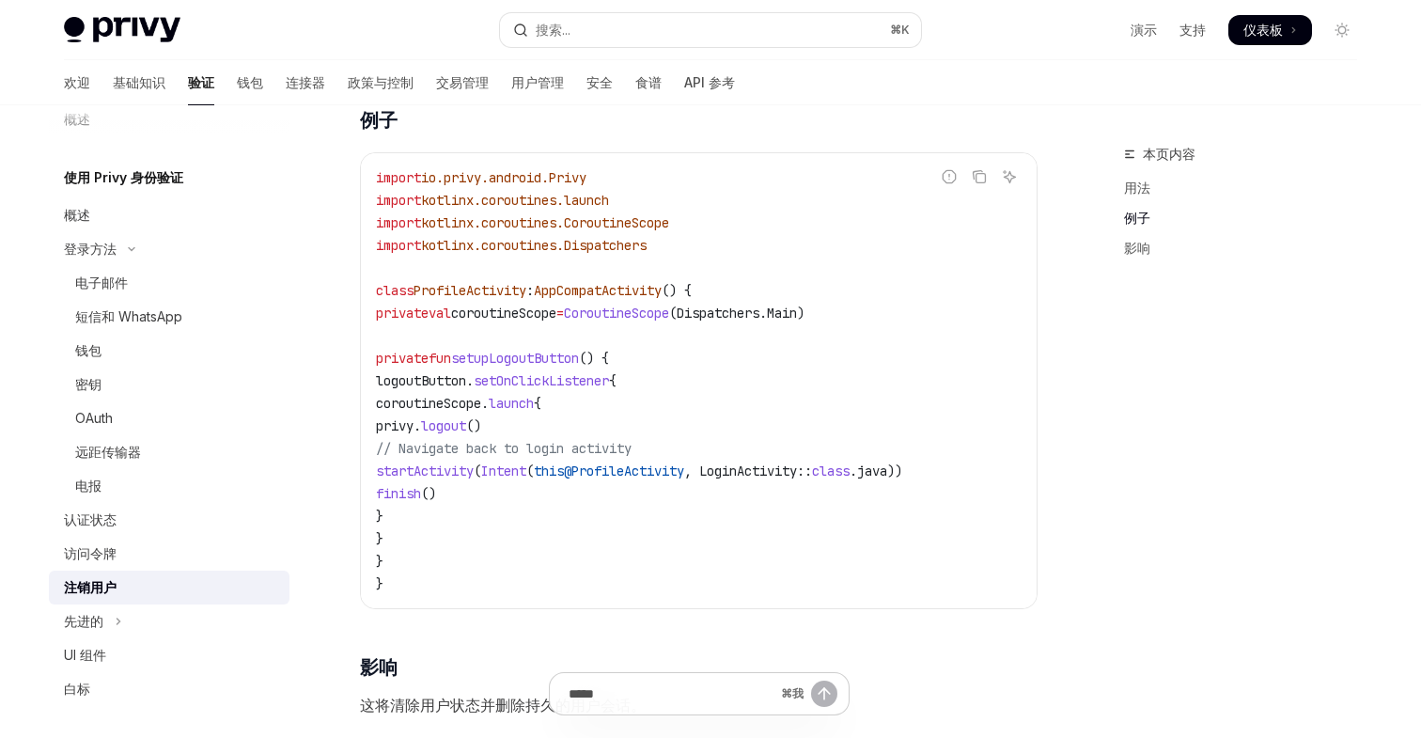
click at [1078, 533] on div "本页内容 用法 例子 影响 使用 Privy 身份验证 注销用户 OpenAI 在 ChatGPT 中打开 OpenAI 在 ChatGPT 中打开 注销用户…" at bounding box center [710, 260] width 1323 height 1524
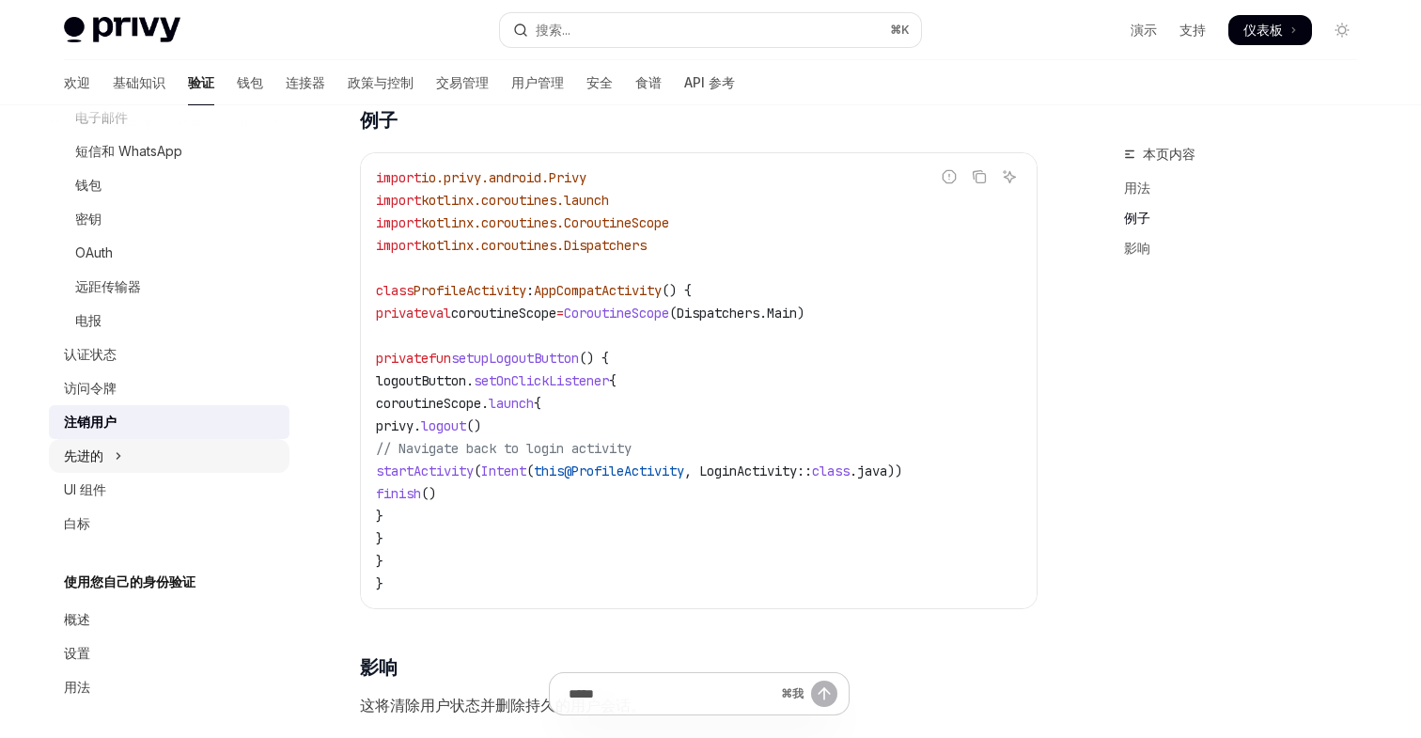
scroll to position [202, 0]
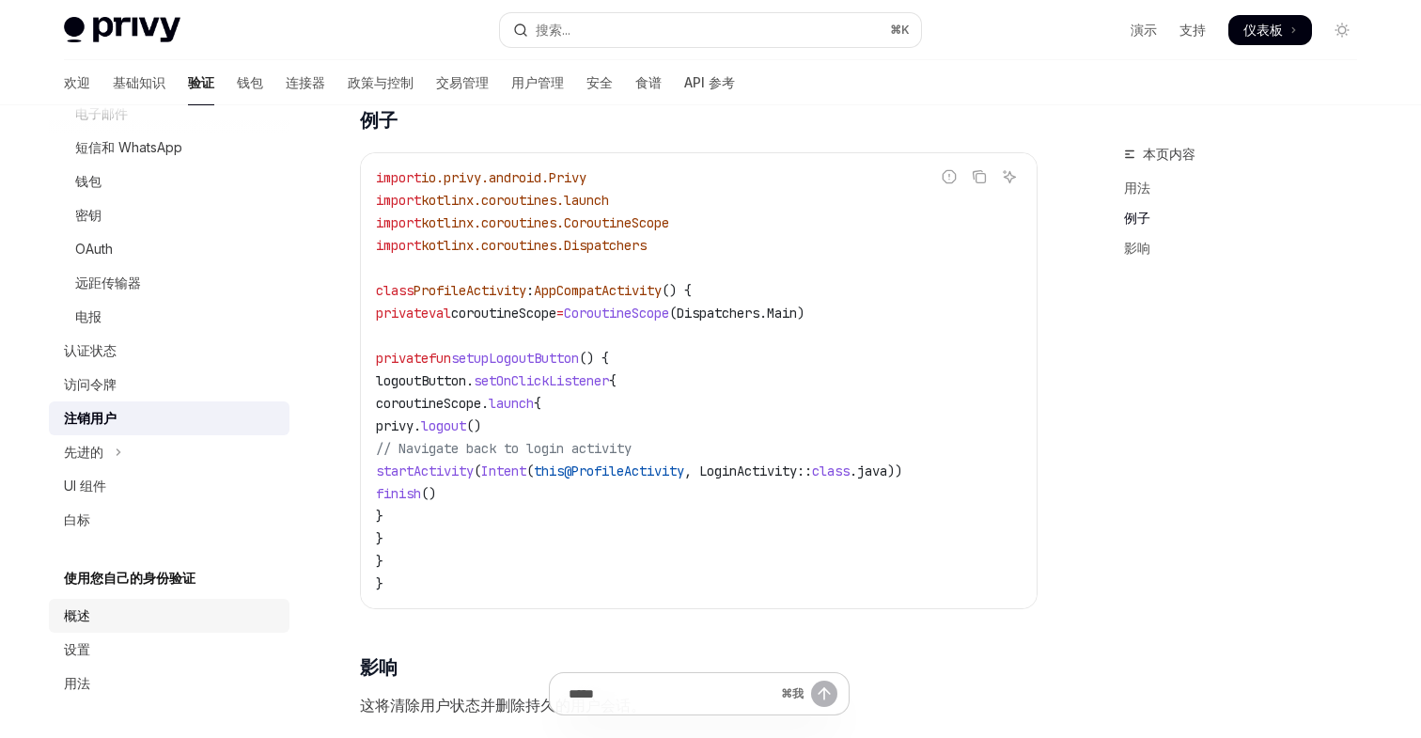
click at [97, 612] on div "概述" at bounding box center [171, 615] width 214 height 23
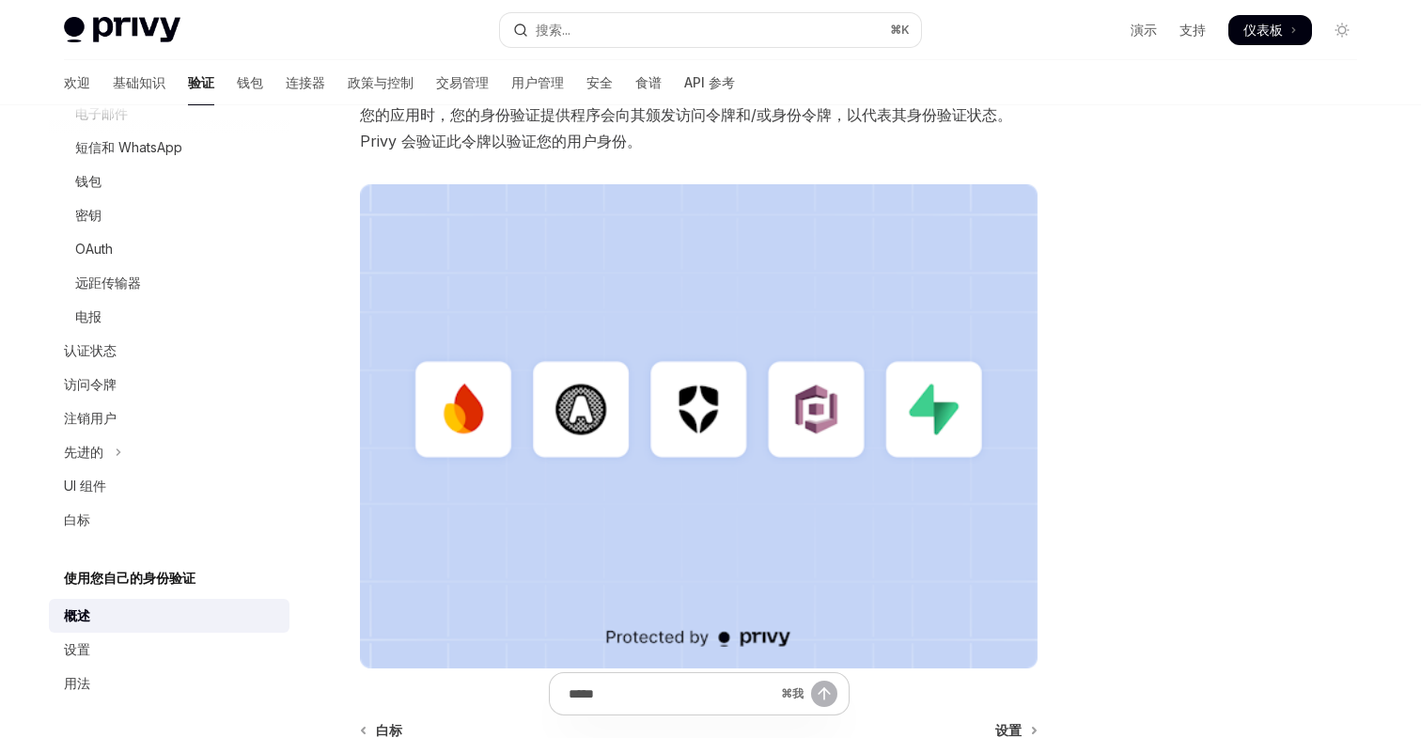
scroll to position [539, 0]
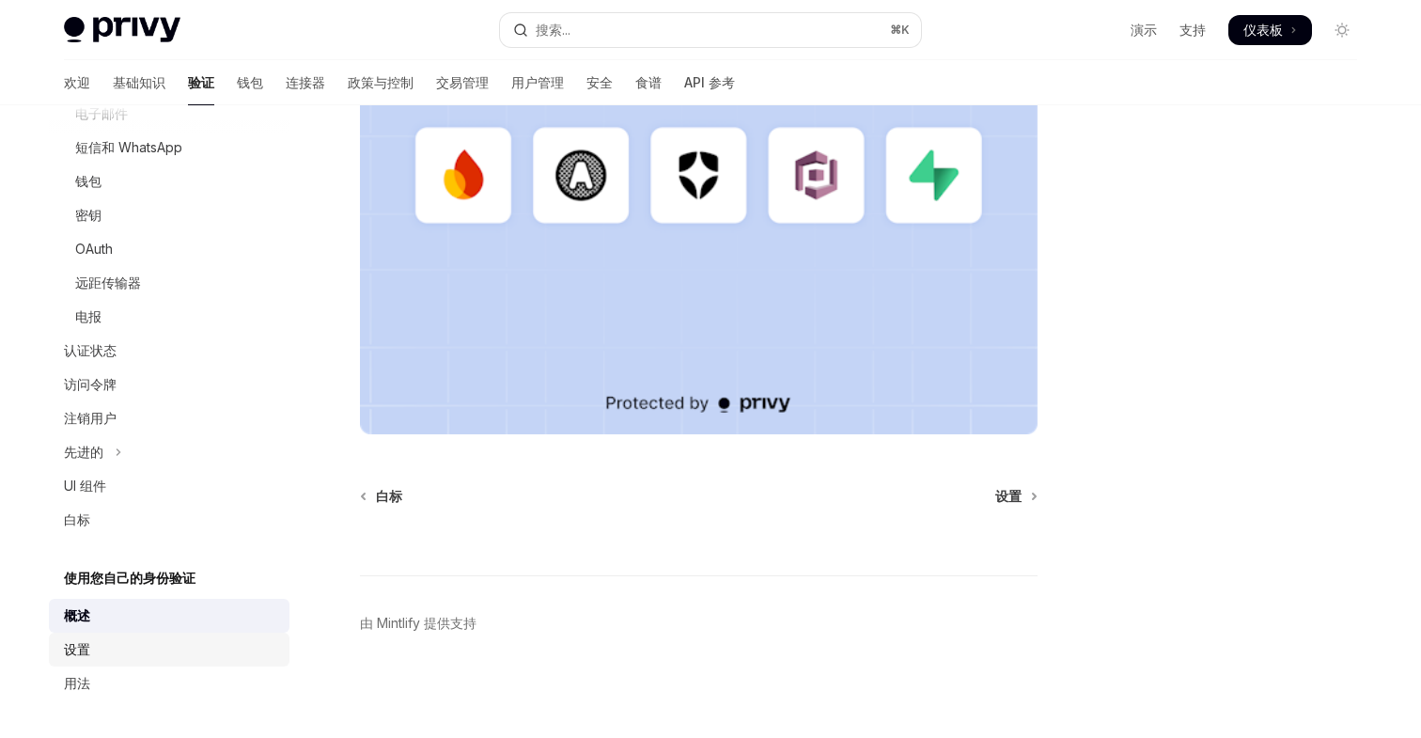
click at [103, 649] on div "设置" at bounding box center [171, 649] width 214 height 23
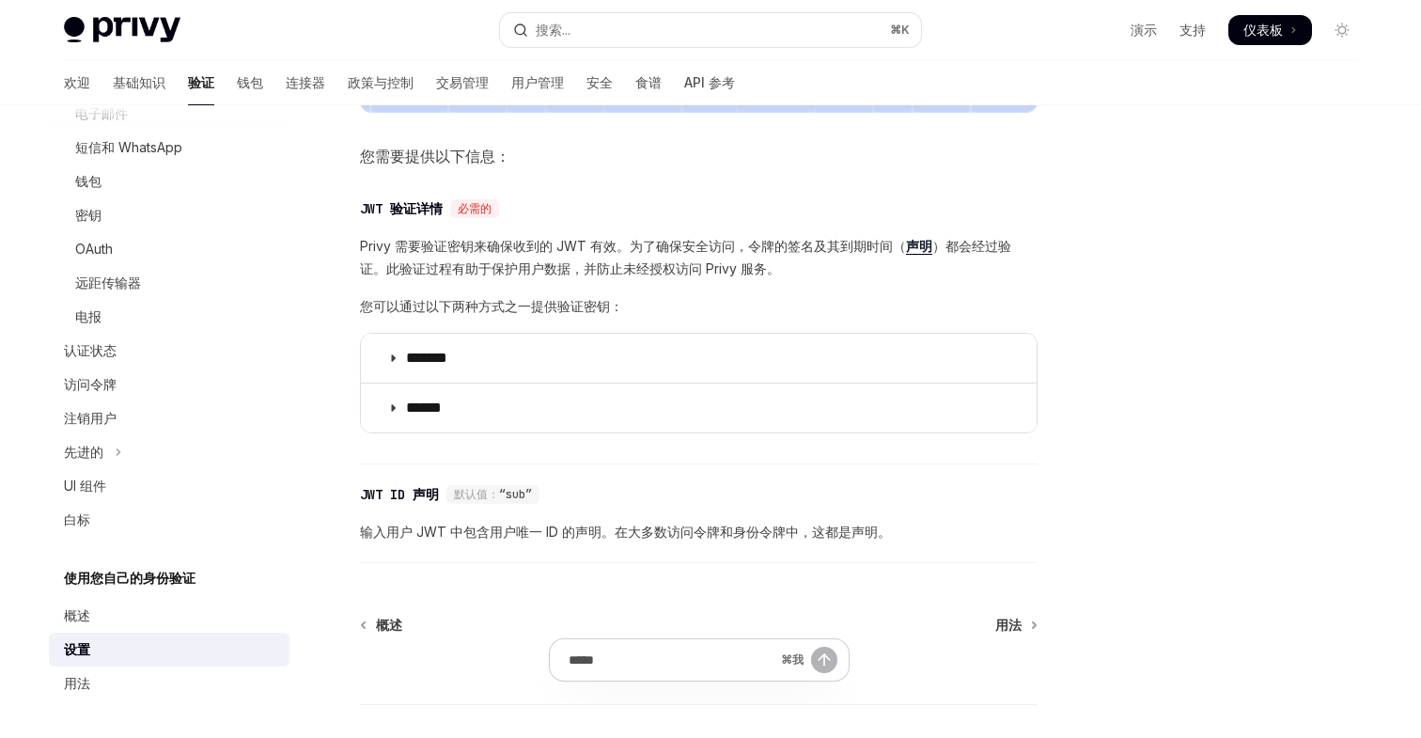
scroll to position [940, 0]
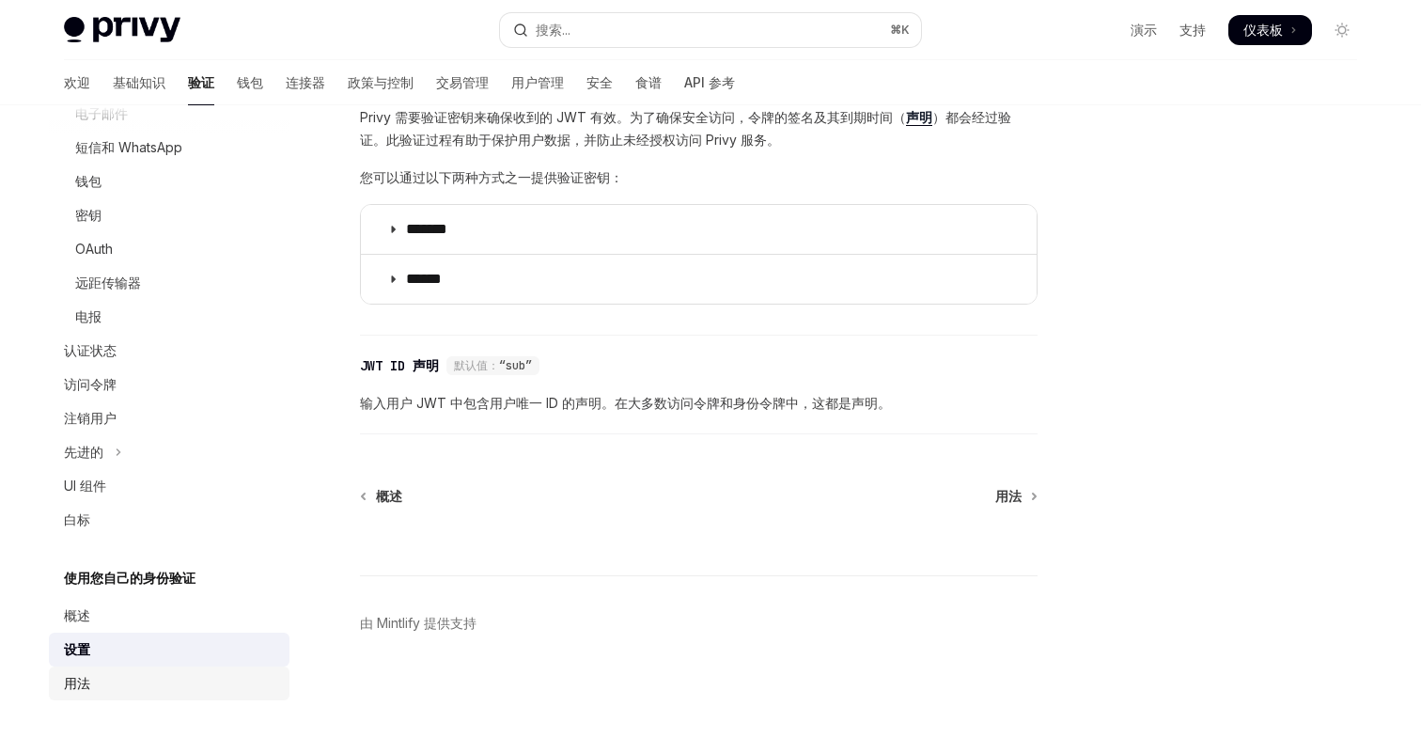
click at [87, 685] on font "用法" at bounding box center [77, 683] width 26 height 16
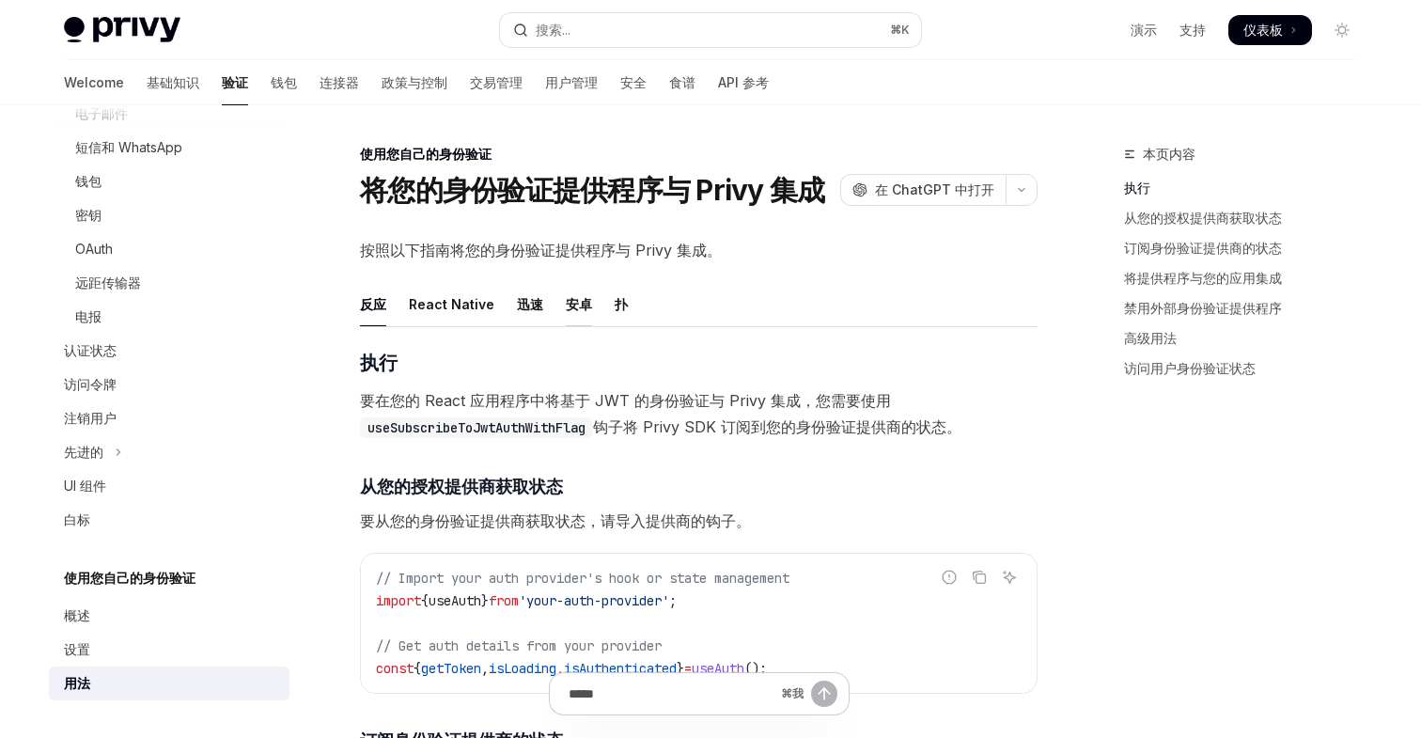
click at [571, 303] on font "安卓" at bounding box center [579, 304] width 26 height 16
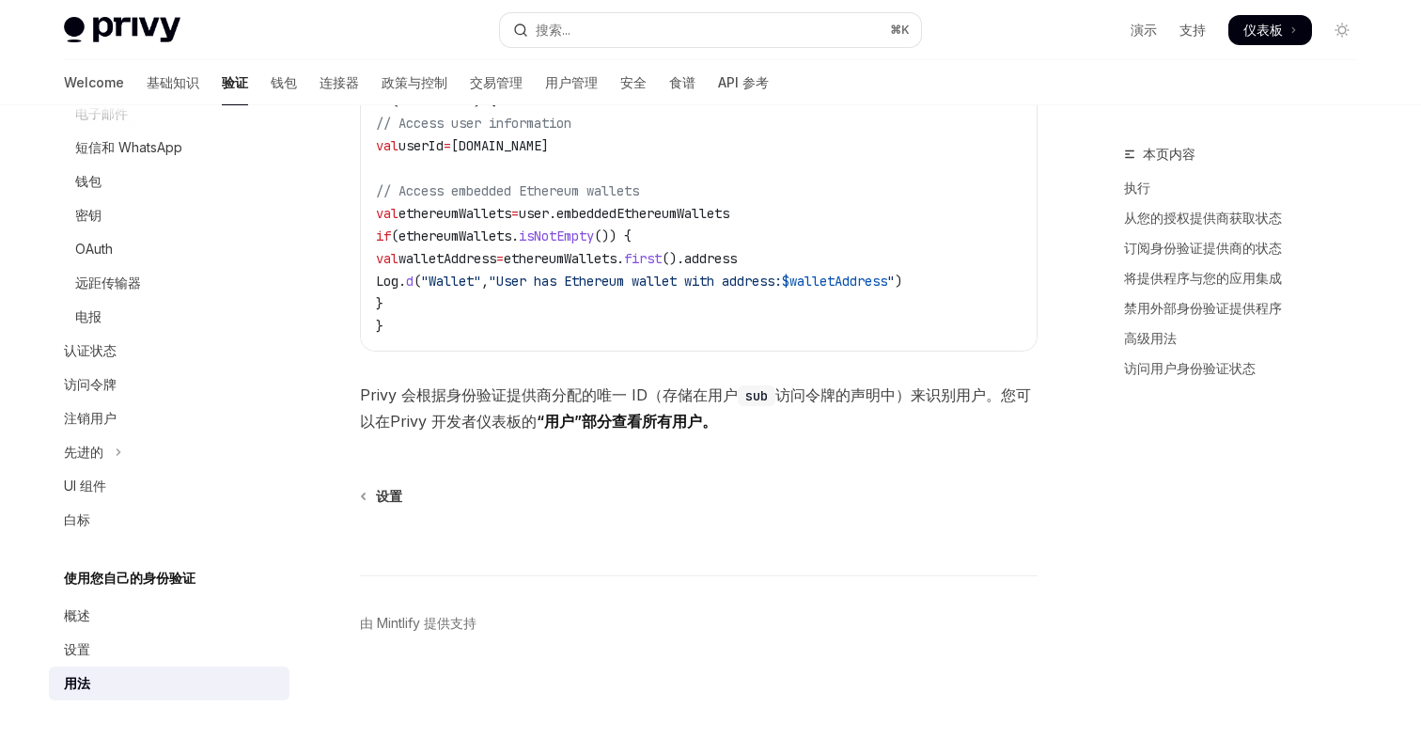
scroll to position [3814, 0]
click at [98, 447] on font "先进的" at bounding box center [83, 452] width 39 height 16
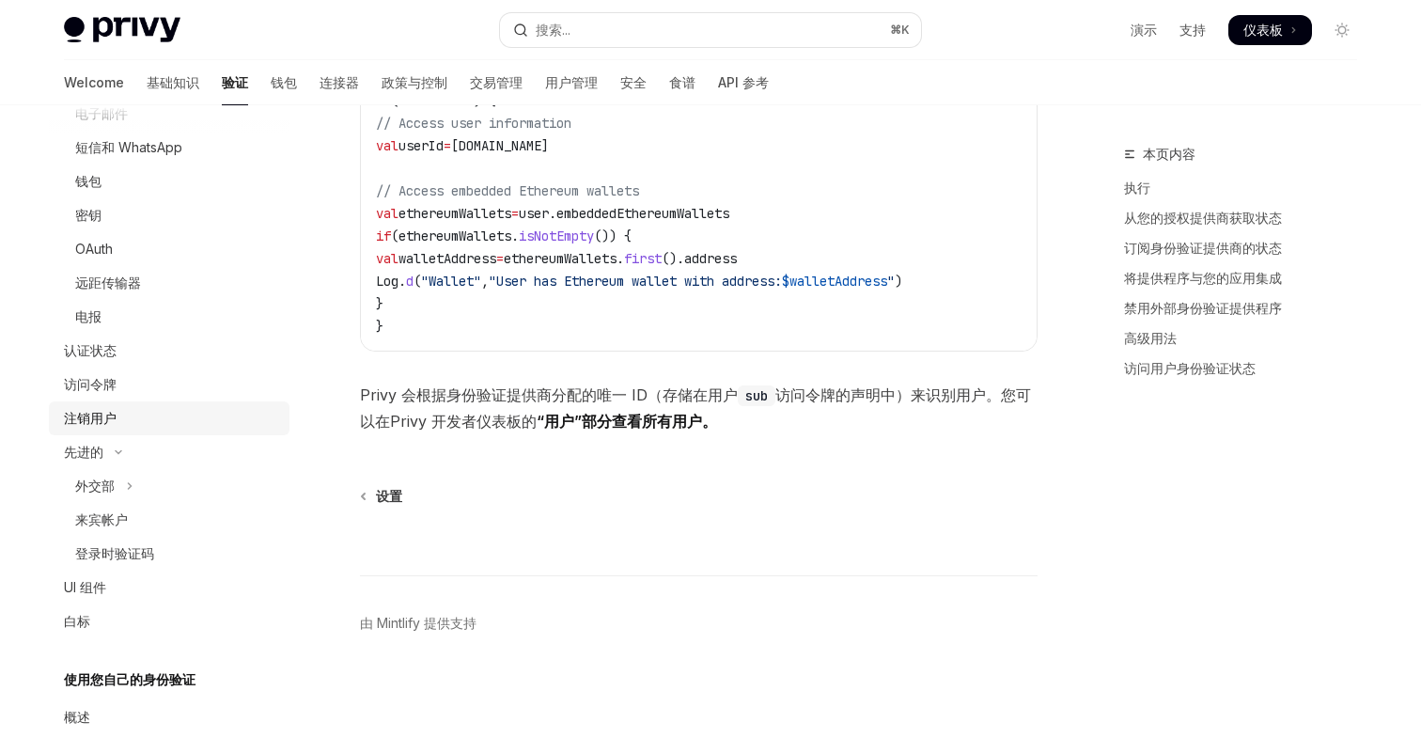
click at [102, 416] on font "注销用户" at bounding box center [90, 418] width 53 height 16
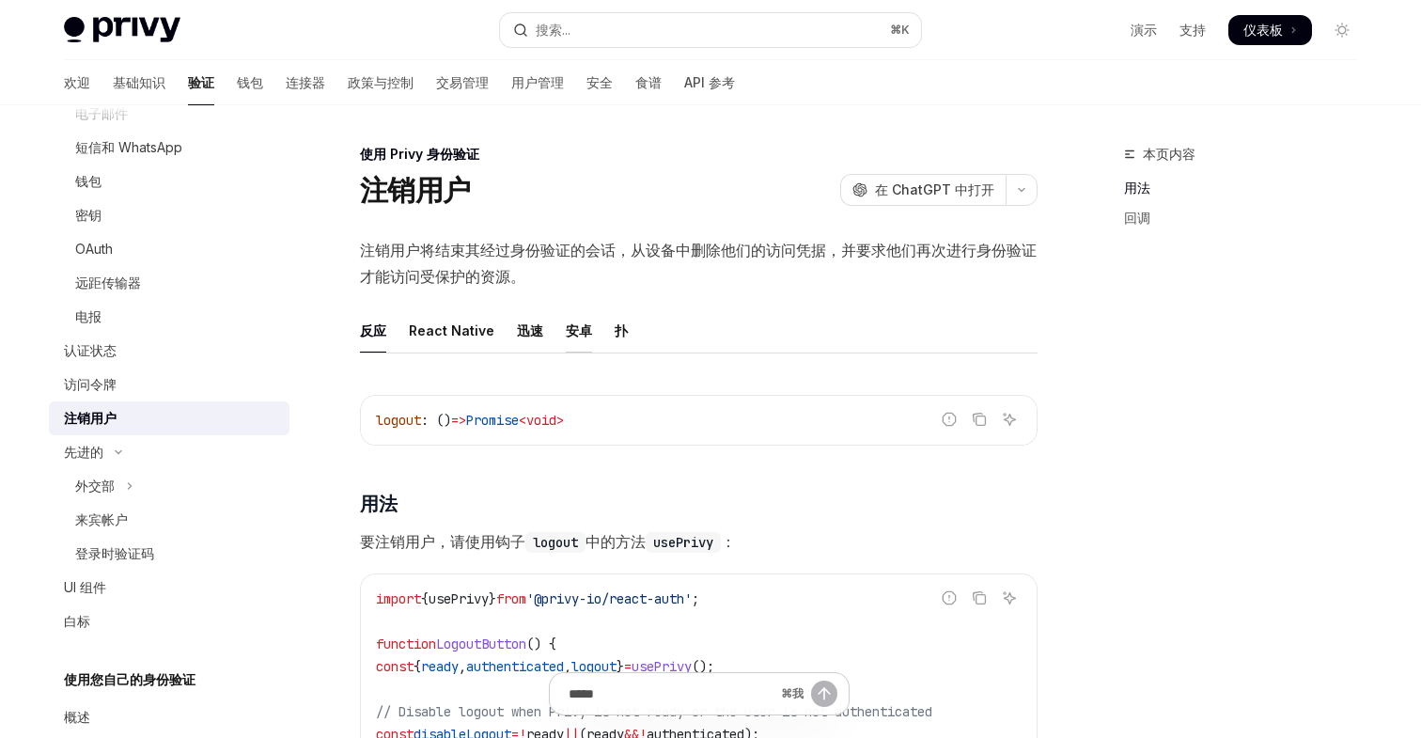
click at [567, 327] on font "安卓" at bounding box center [579, 330] width 26 height 16
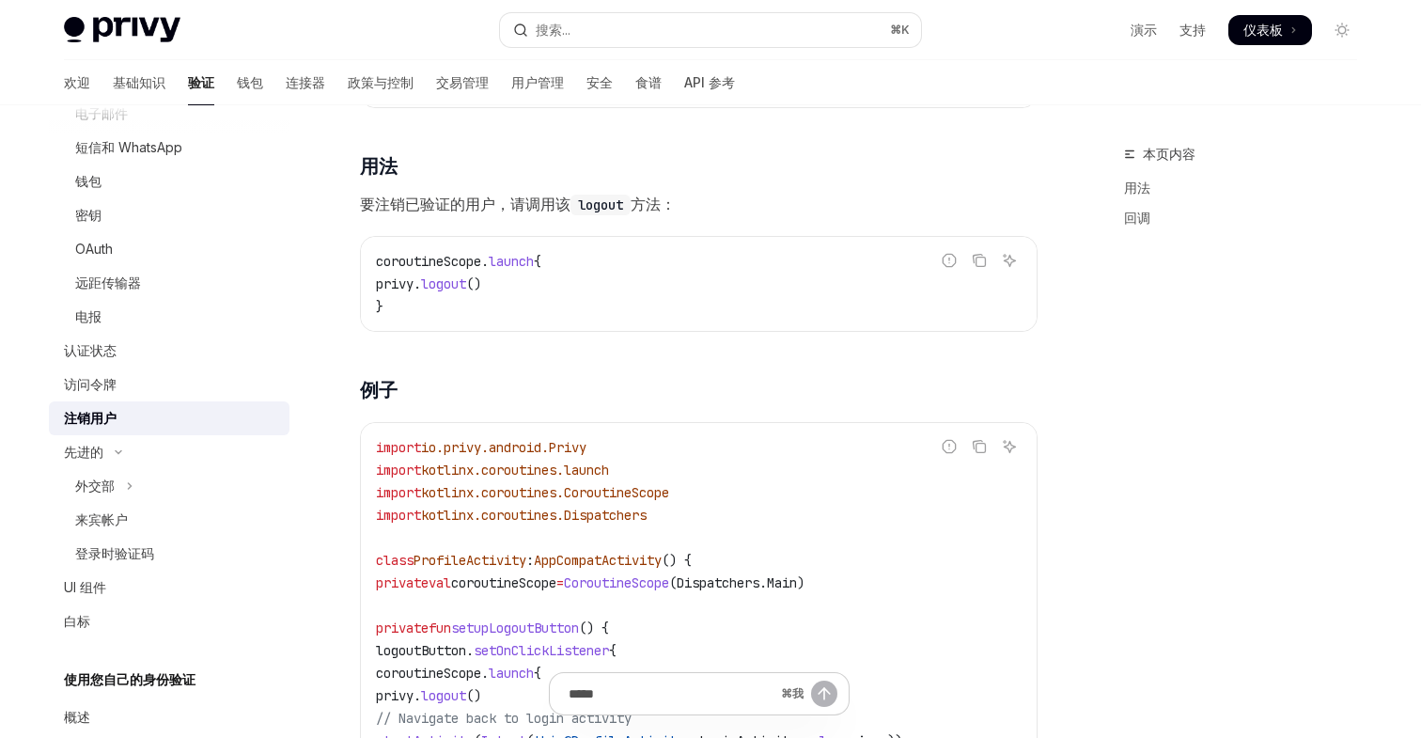
scroll to position [345, 0]
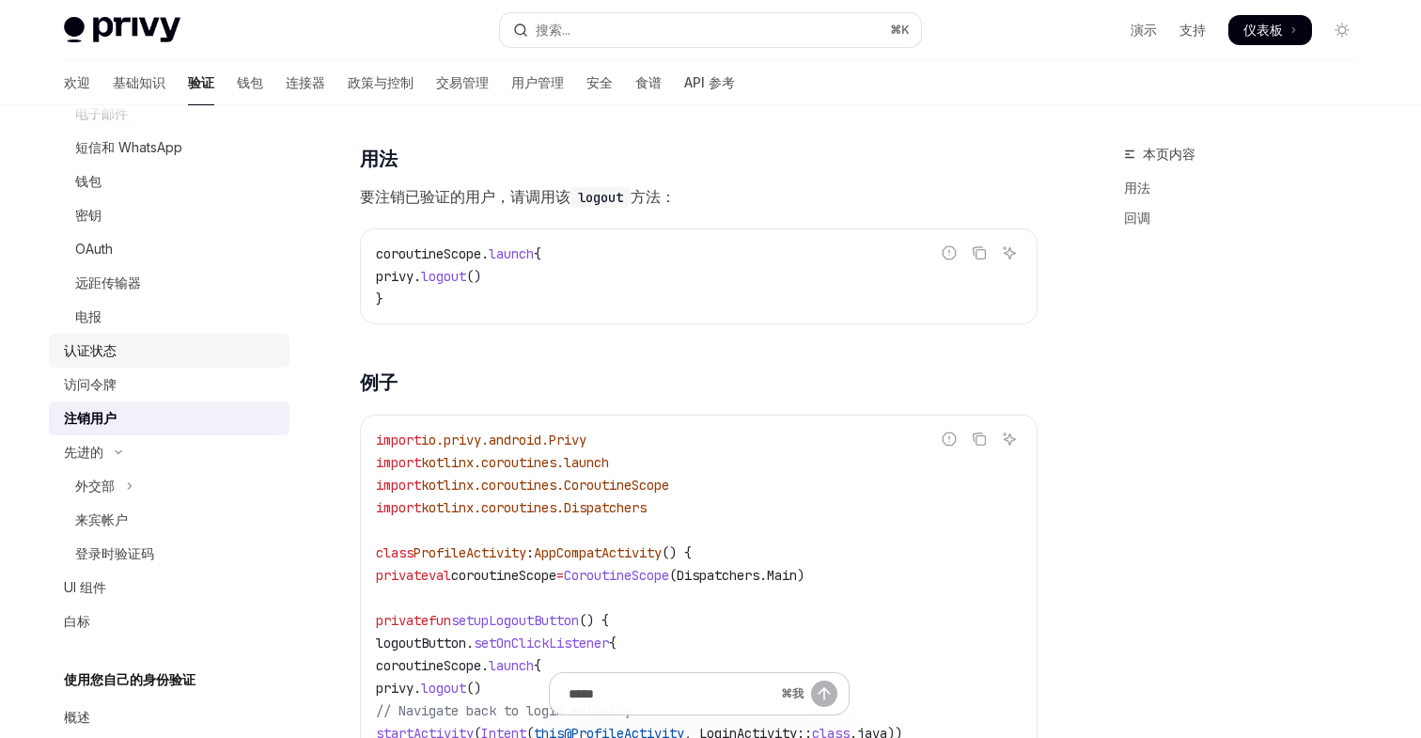
click at [111, 349] on font "认证状态" at bounding box center [90, 350] width 53 height 16
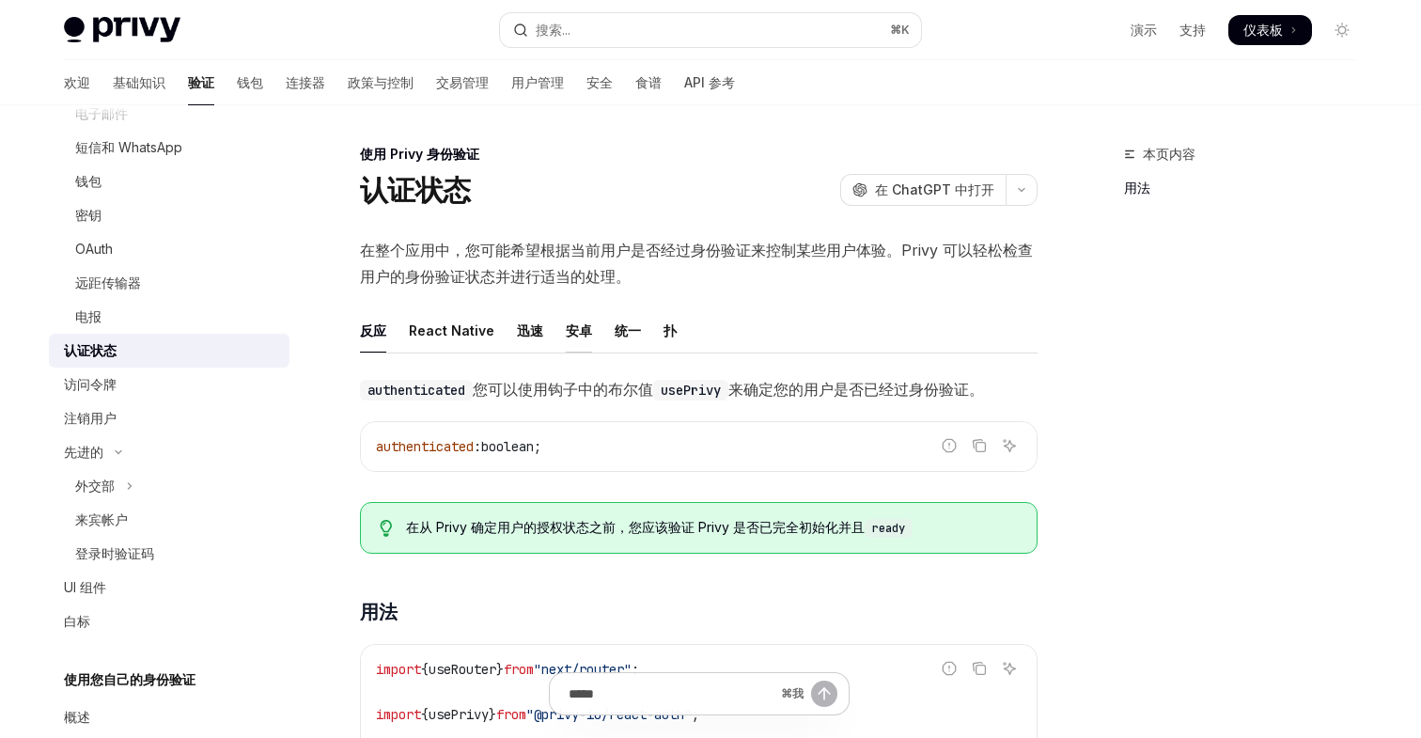
click at [570, 330] on font "安卓" at bounding box center [579, 330] width 26 height 16
type textarea "*"
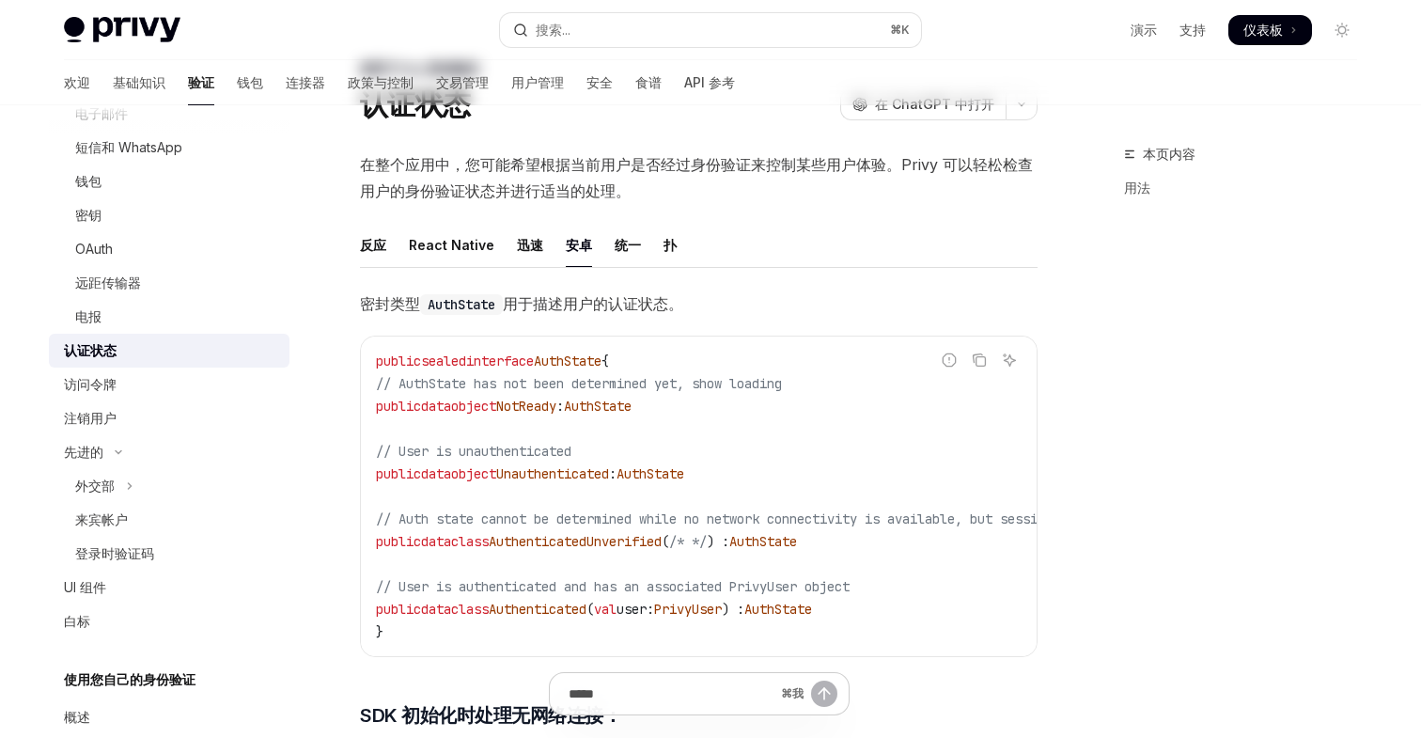
scroll to position [140, 0]
